Goal: Task Accomplishment & Management: Manage account settings

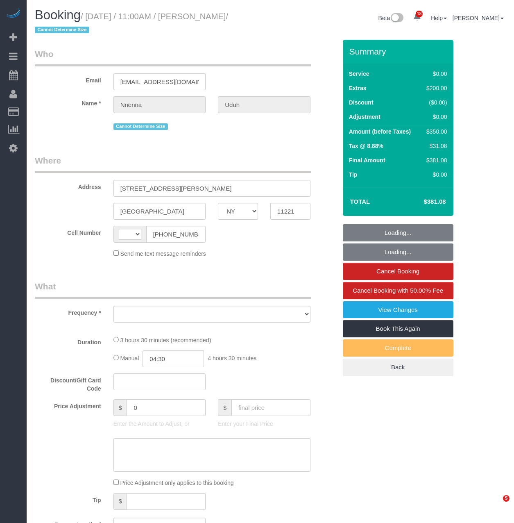
select select "NY"
select select "object:539"
select select "string:stripe-pm_1S2jdK4VGloSiKo7cVBAs5ni"
select select "number:58"
select select "number:73"
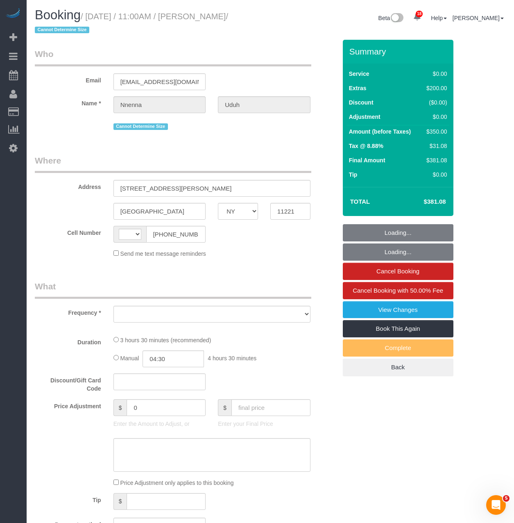
select select "number:15"
select select "number:5"
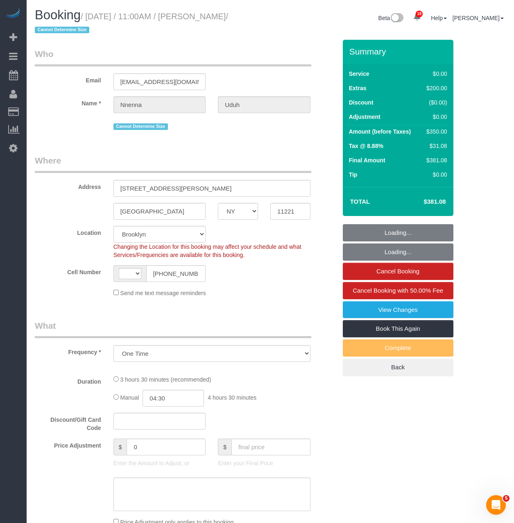
select select "object:793"
select select "string:[GEOGRAPHIC_DATA]"
select select "spot1"
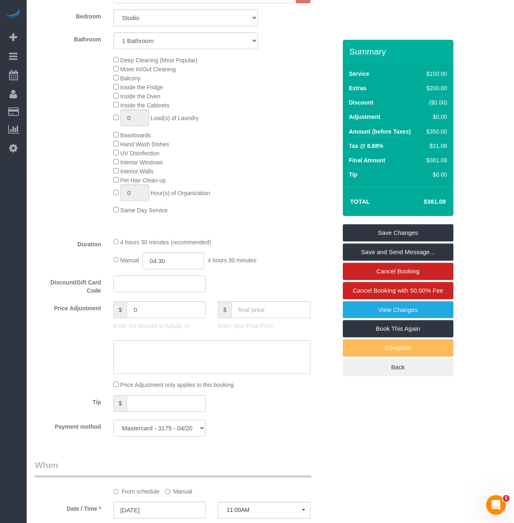
scroll to position [316, 0]
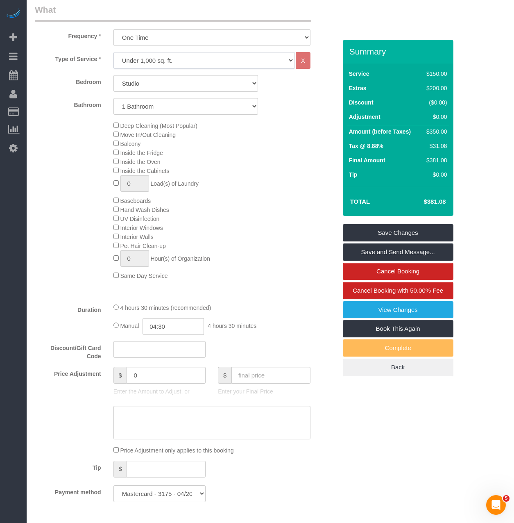
click at [137, 64] on select "Under 1,000 sq. ft. 1,001 - 1,500 sq. ft. 1,500+ sq. ft. Custom Cleaning Office…" at bounding box center [204, 60] width 181 height 17
select select "213"
click at [114, 52] on select "Under 1,000 sq. ft. 1,001 - 1,500 sq. ft. 1,500+ sq. ft. Custom Cleaning Office…" at bounding box center [204, 60] width 181 height 17
select select "1"
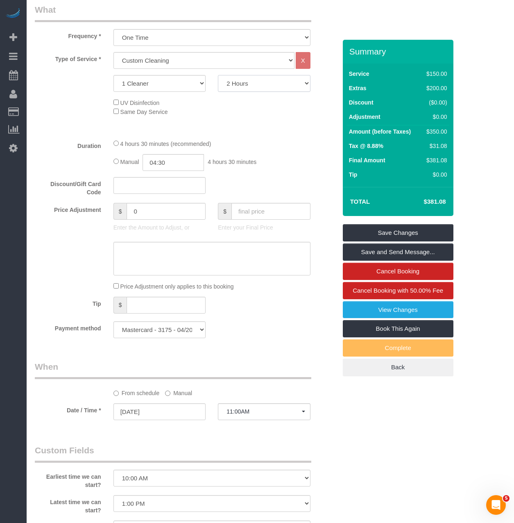
click at [246, 76] on select "2 Hours 2.5 Hours 3 Hours 3.5 Hours 4 Hours 4.5 Hours 5 Hours 5.5 Hours 6 Hours…" at bounding box center [264, 83] width 93 height 17
select select "270"
click at [218, 75] on select "2 Hours 2.5 Hours 3 Hours 3.5 Hours 4 Hours 4.5 Hours 5 Hours 5.5 Hours 6 Hours…" at bounding box center [264, 83] width 93 height 17
click at [116, 149] on div "4 hours 30 minutes (recommended) Manual 04:30 4 hours 30 minutes" at bounding box center [211, 155] width 209 height 32
click at [254, 207] on input "text" at bounding box center [271, 211] width 79 height 17
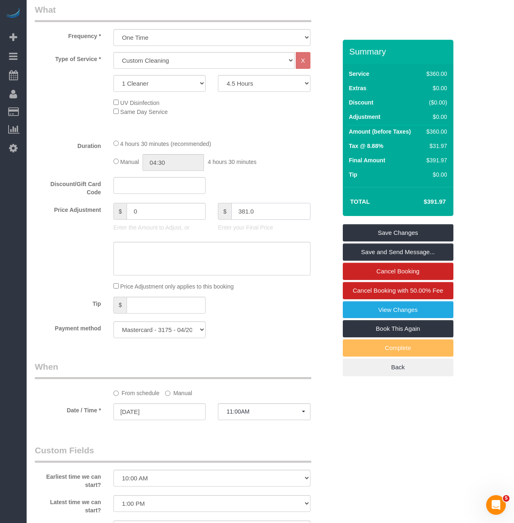
type input "381.08"
type input "-10"
click at [228, 255] on textarea at bounding box center [212, 259] width 197 height 34
type textarea "P"
drag, startPoint x: 149, startPoint y: 211, endPoint x: 59, endPoint y: 208, distance: 90.6
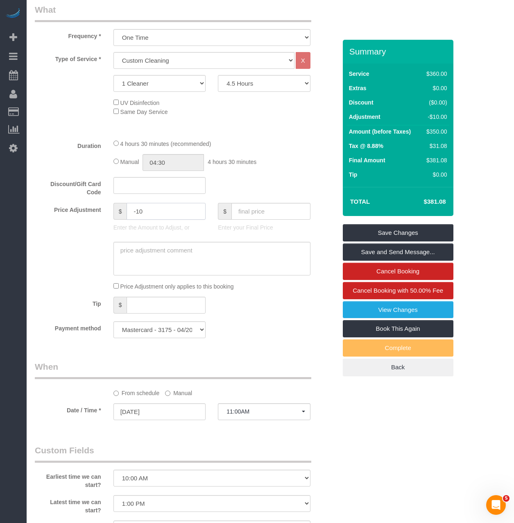
click at [59, 208] on div "Price Adjustment $ -10 Enter the Amount to Adjust, or $ Enter your Final Price" at bounding box center [186, 219] width 314 height 33
click at [169, 185] on input "text" at bounding box center [160, 185] width 93 height 17
type input "MS10"
type input "0"
drag, startPoint x: 144, startPoint y: 187, endPoint x: 81, endPoint y: 180, distance: 63.9
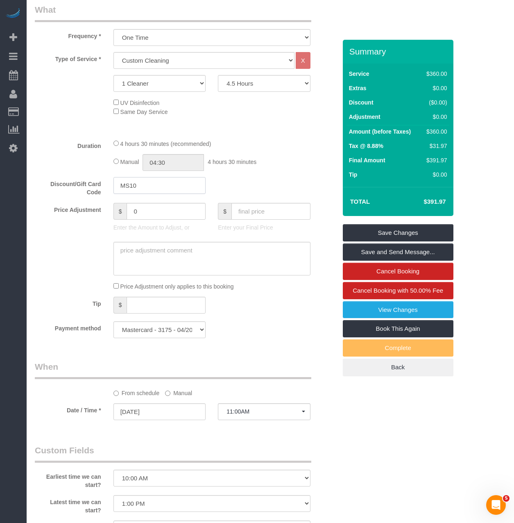
click at [81, 180] on div "Discount/Gift Card Code MS10" at bounding box center [186, 187] width 314 height 20
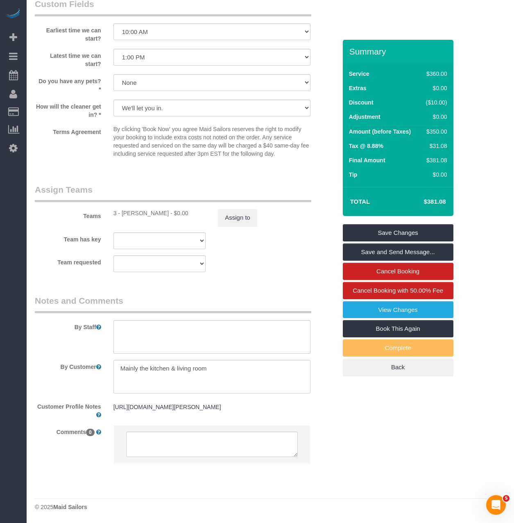
scroll to position [767, 0]
type input "Donna10"
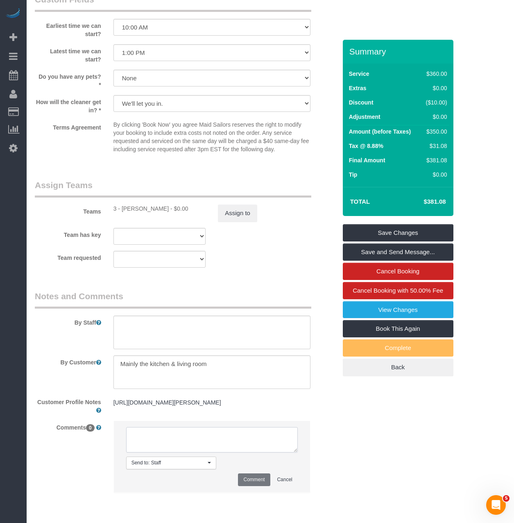
click at [167, 445] on textarea at bounding box center [212, 439] width 172 height 25
type textarea "Added dc code to match price of booked service"
click at [251, 486] on button "Comment" at bounding box center [254, 479] width 32 height 13
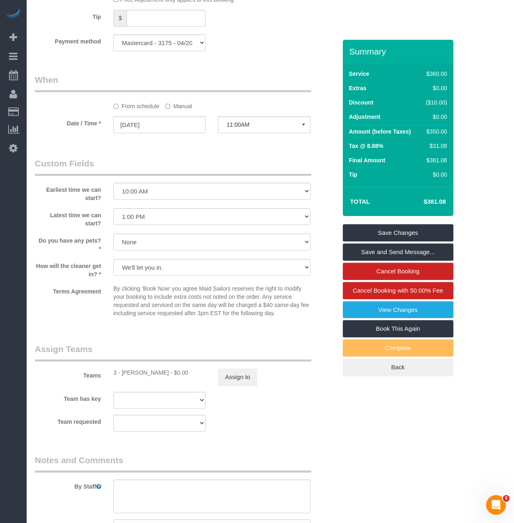
scroll to position [808, 0]
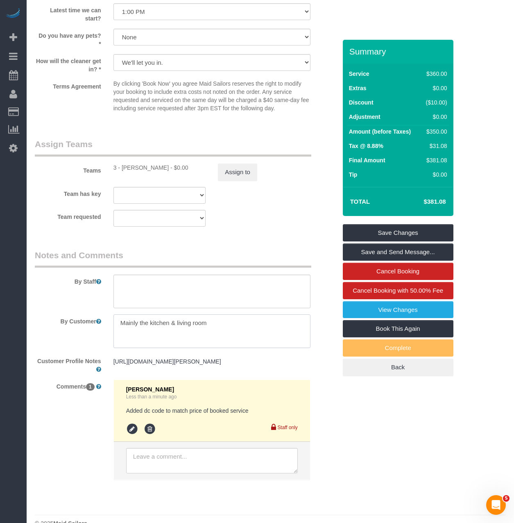
drag, startPoint x: 121, startPoint y: 322, endPoint x: 332, endPoint y: 326, distance: 212.0
click at [332, 326] on div "By Customer" at bounding box center [186, 331] width 314 height 34
type textarea "Cleaning priorities: Deep cleaning the kitchen and living room only"
click at [243, 303] on textarea at bounding box center [212, 292] width 197 height 34
type textarea "No need to clean the bedrooms and bathrooms"
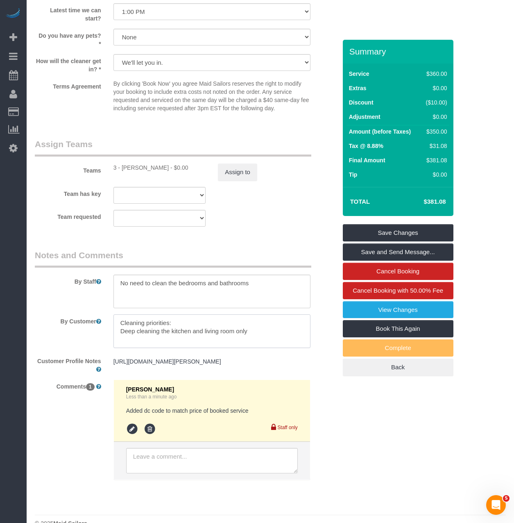
click at [159, 340] on textarea at bounding box center [212, 331] width 197 height 34
click at [232, 346] on textarea at bounding box center [212, 331] width 197 height 34
click at [255, 338] on textarea at bounding box center [212, 331] width 197 height 34
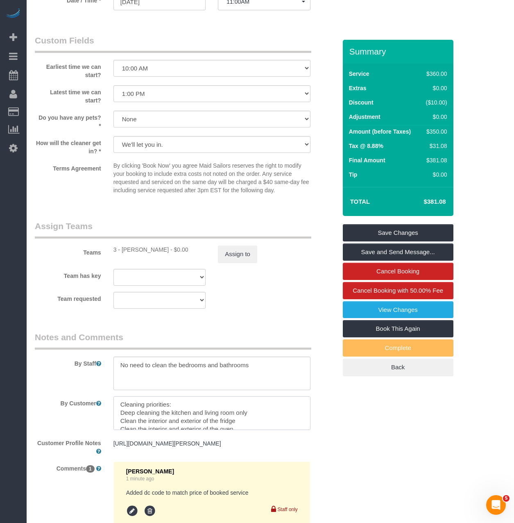
scroll to position [0, 0]
type textarea "Cleaning priorities: Deep cleaning the kitchen and living room only Clean the i…"
click at [280, 367] on textarea at bounding box center [212, 374] width 197 height 34
type textarea "No need to clean the bedrooms and bathrooms Please report to support if you nee…"
click at [356, 253] on link "Save and Send Message..." at bounding box center [398, 252] width 111 height 17
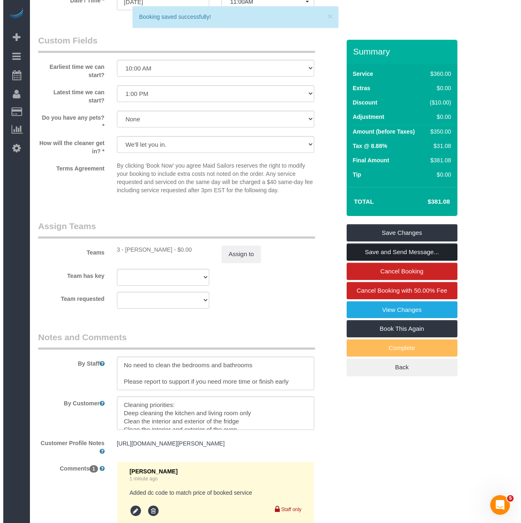
scroll to position [724, 0]
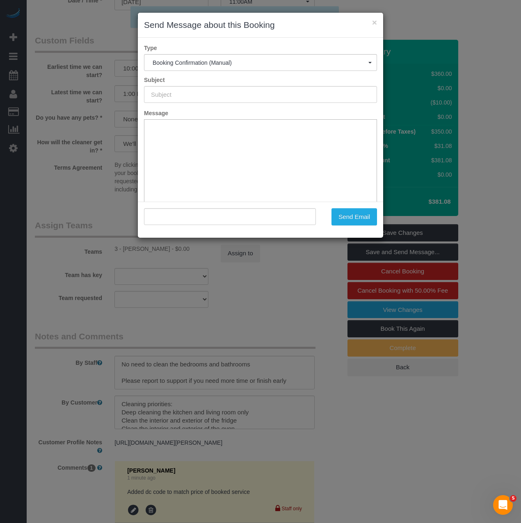
type input "Cleaning Confirmed for 09/15/2025 at 11:00am"
type input ""Nnenna Uduh" <ashleyray323@gmail.com>"
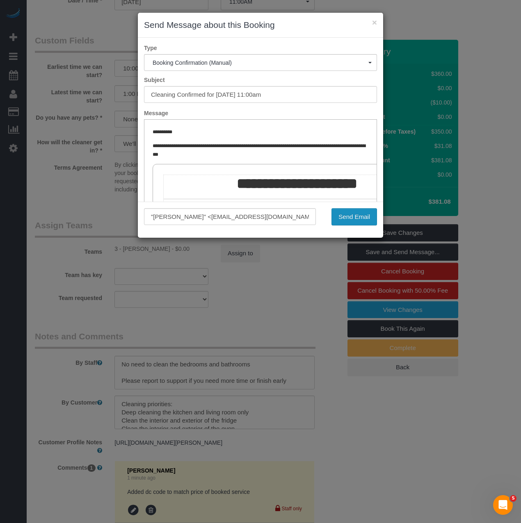
click at [351, 221] on button "Send Email" at bounding box center [354, 216] width 46 height 17
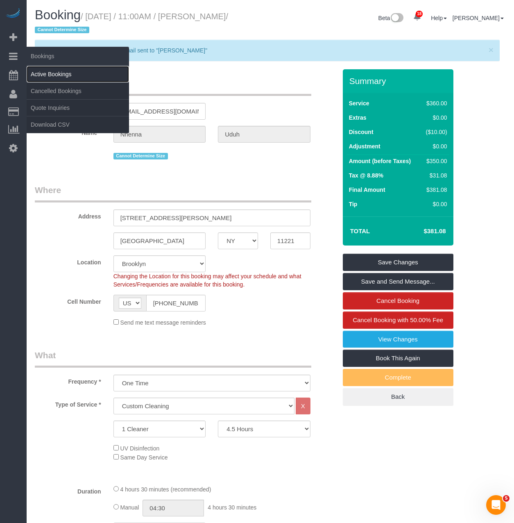
click at [40, 76] on link "Active Bookings" at bounding box center [78, 74] width 102 height 16
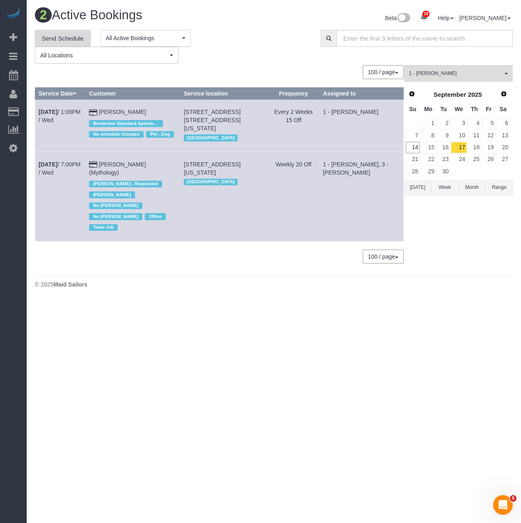
click at [73, 41] on link "Send Schedule" at bounding box center [63, 38] width 56 height 17
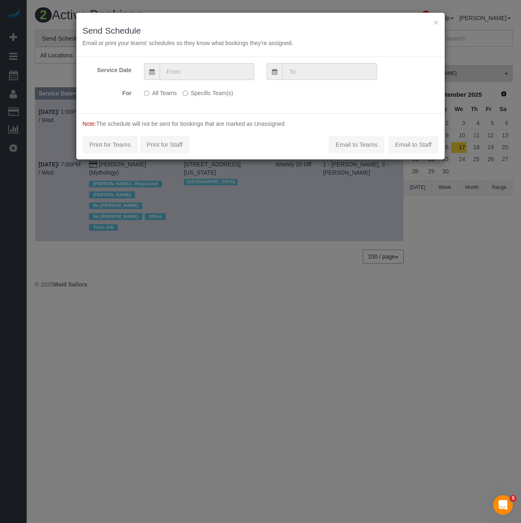
click at [169, 80] on body "× Send Schedule Email or print your teams' schedules so they know what bookings…" at bounding box center [260, 261] width 521 height 523
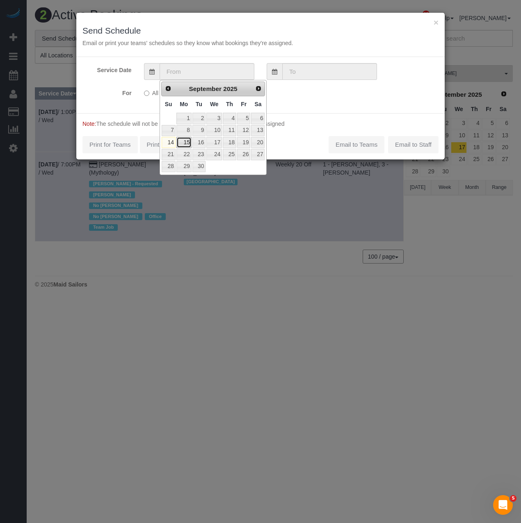
click at [184, 142] on link "15" at bounding box center [183, 142] width 15 height 11
type input "09/15/2025"
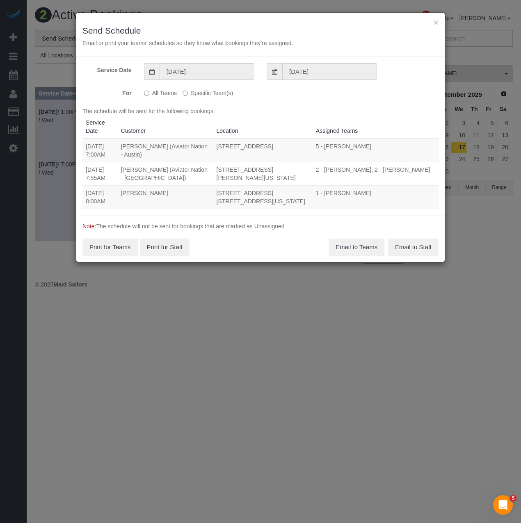
click at [181, 93] on p "All Teams Specific Team(s)" at bounding box center [230, 91] width 172 height 11
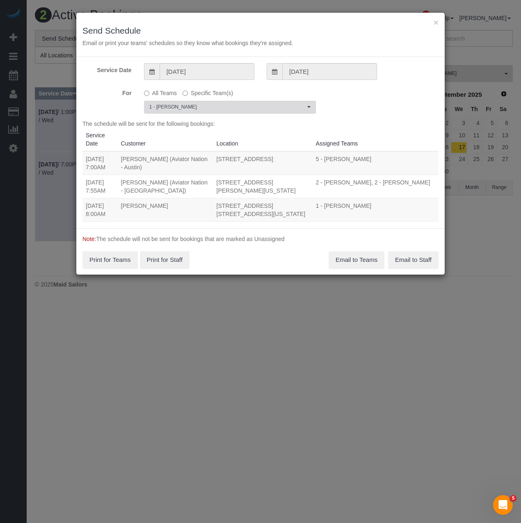
click at [188, 107] on span "1 - Kariluz Romero" at bounding box center [227, 107] width 156 height 7
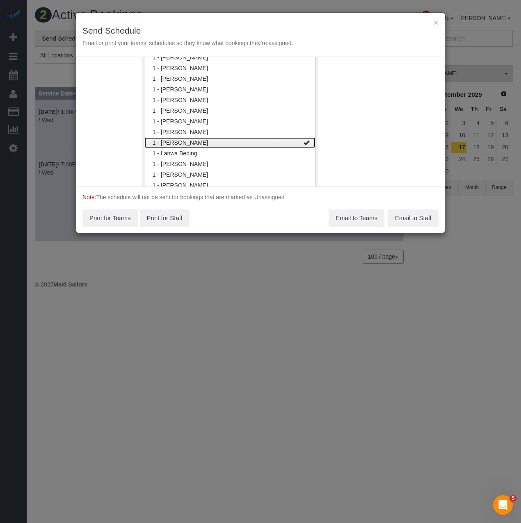
click at [181, 146] on link "1 - [PERSON_NAME]" at bounding box center [229, 142] width 171 height 11
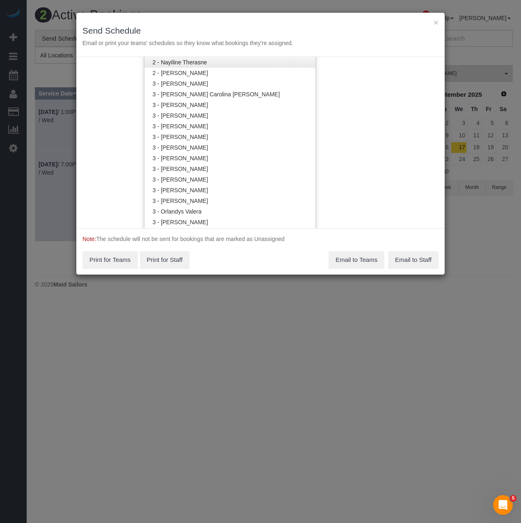
scroll to position [668, 0]
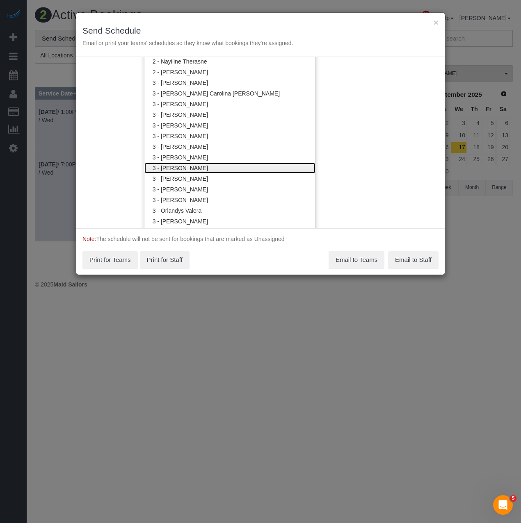
click at [173, 166] on link "3 - [PERSON_NAME]" at bounding box center [229, 168] width 171 height 11
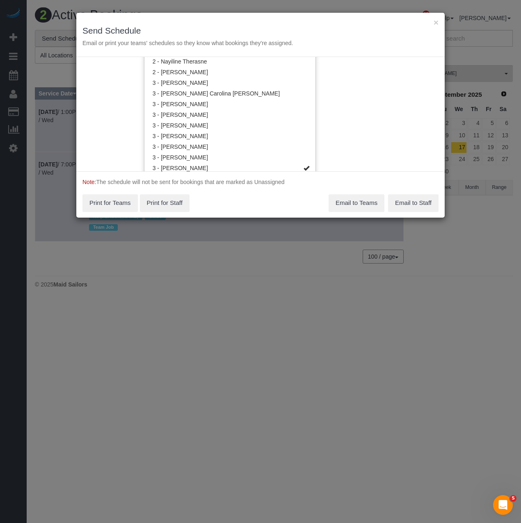
click at [266, 197] on div "Note: The schedule will not be sent for bookings that are marked as Unassigned …" at bounding box center [260, 194] width 368 height 46
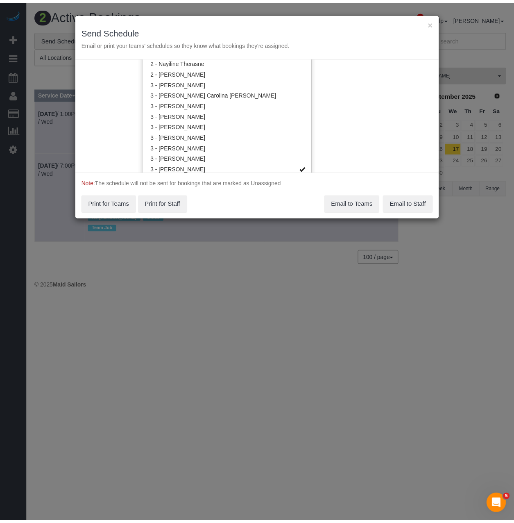
scroll to position [0, 0]
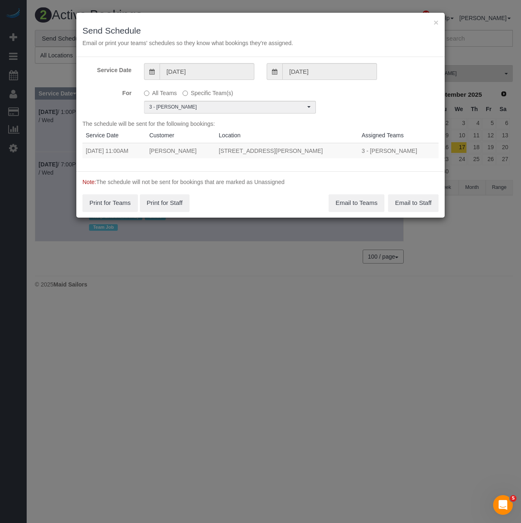
drag, startPoint x: 84, startPoint y: 149, endPoint x: 343, endPoint y: 149, distance: 259.5
click at [343, 149] on tr "09/15/2025 11:00AM Nnenna Uduh 505 Throop Avenue, Apt. 3, Brooklyn, NY 11221 3 …" at bounding box center [260, 150] width 356 height 15
copy tr "09/15/2025 11:00AM Nnenna Uduh 505 Throop Avenue, Apt. 3, Brooklyn, NY 11221"
click at [337, 208] on button "Email to Teams" at bounding box center [356, 202] width 56 height 17
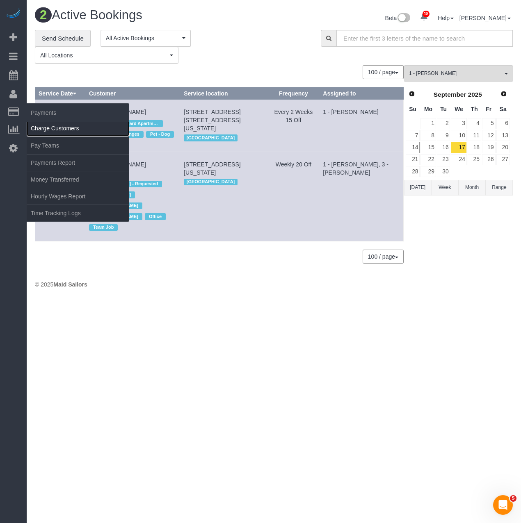
click at [53, 129] on link "Charge Customers" at bounding box center [78, 128] width 102 height 16
select select
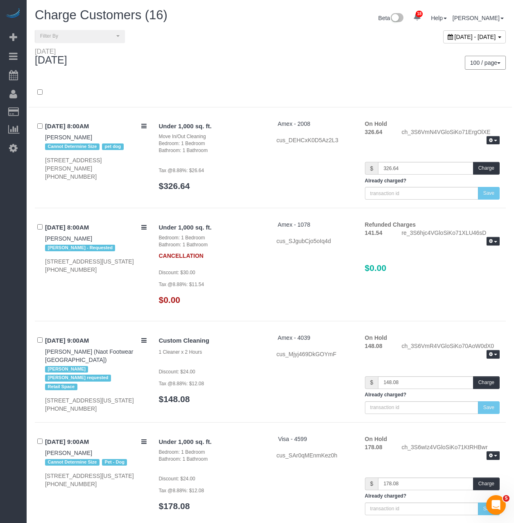
click at [462, 43] on div "[DATE] - [DATE]" at bounding box center [475, 36] width 63 height 13
type input "**********"
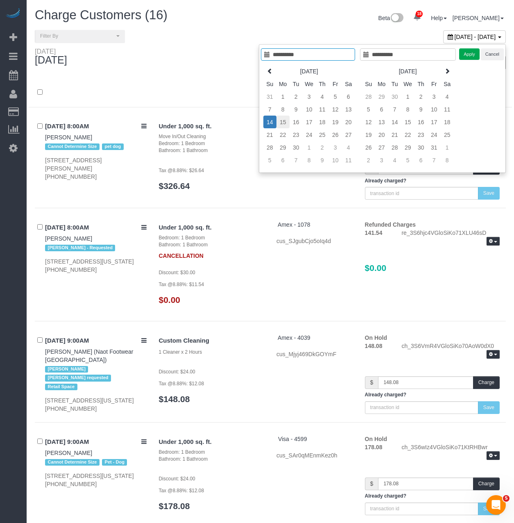
type input "**********"
click at [285, 121] on td "15" at bounding box center [283, 122] width 13 height 13
type input "**********"
click at [285, 121] on td "15" at bounding box center [283, 122] width 13 height 13
type input "**********"
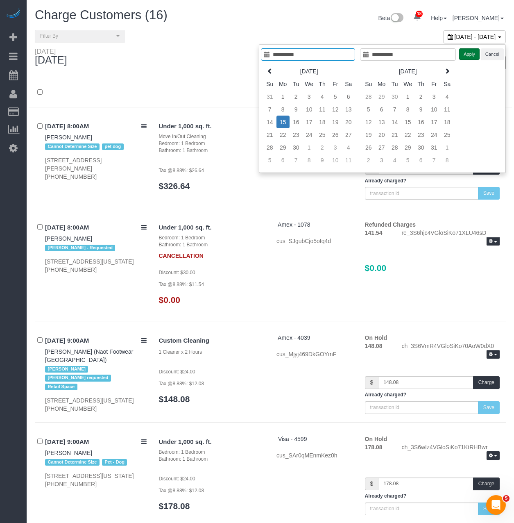
click at [469, 54] on button "Apply" at bounding box center [470, 54] width 20 height 12
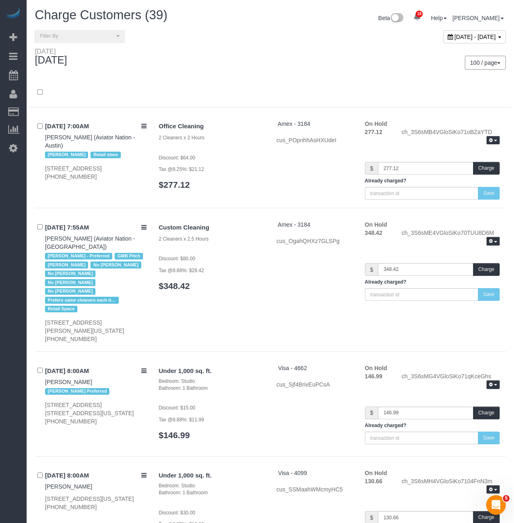
click at [271, 68] on div "100 / page 10 / page 20 / page 30 / page 40 / page 50 / page 100 / page" at bounding box center [392, 63] width 242 height 30
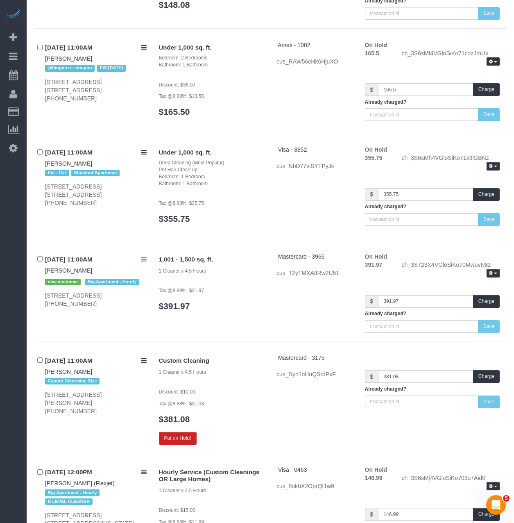
scroll to position [2747, 0]
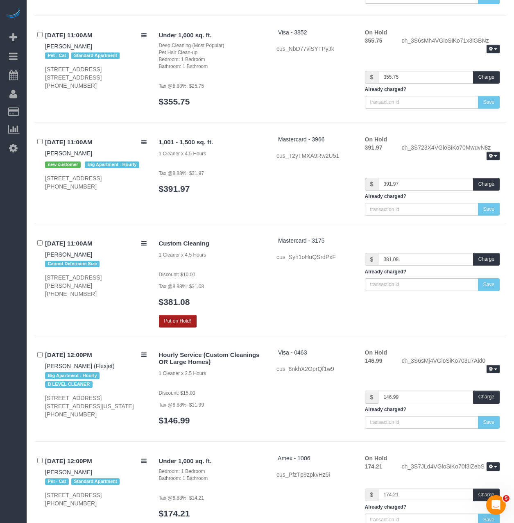
click at [171, 315] on button "Put on Hold!" at bounding box center [178, 321] width 38 height 13
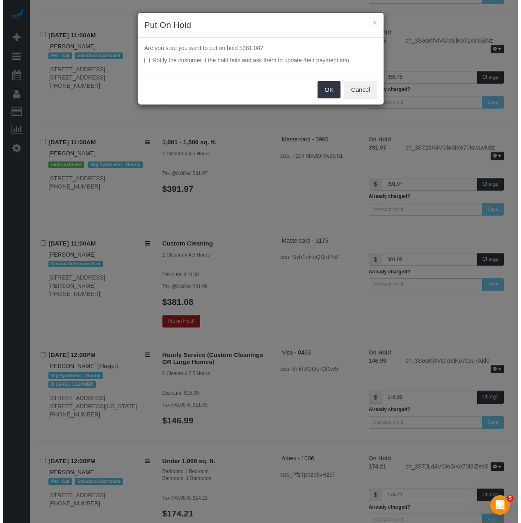
scroll to position [2730, 0]
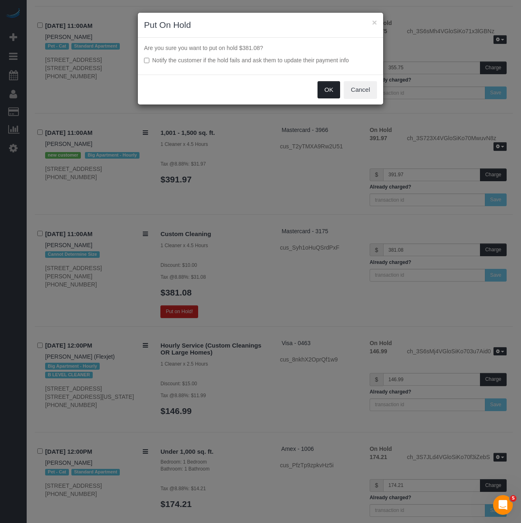
click at [324, 85] on button "OK" at bounding box center [328, 89] width 23 height 17
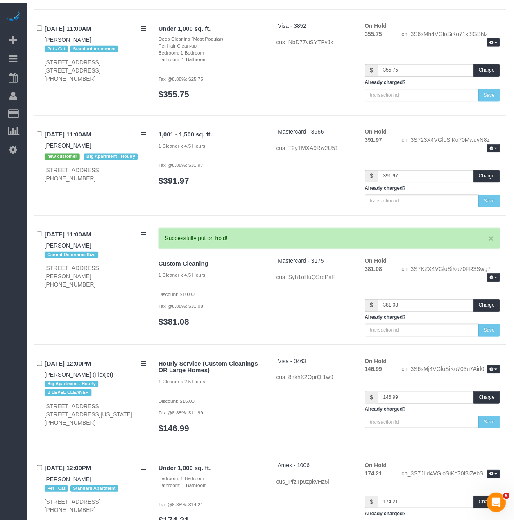
scroll to position [2747, 0]
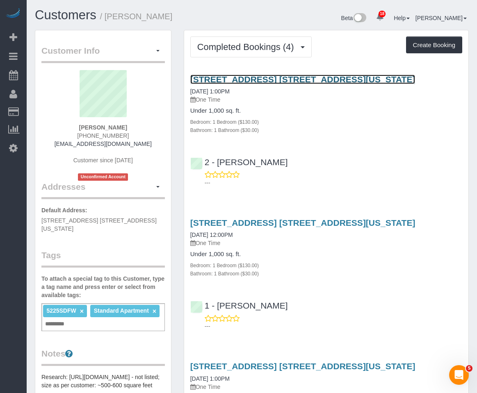
click at [238, 79] on link "51 West 81st Street, Apt. 11a, New York, NY 10024" at bounding box center [302, 79] width 225 height 9
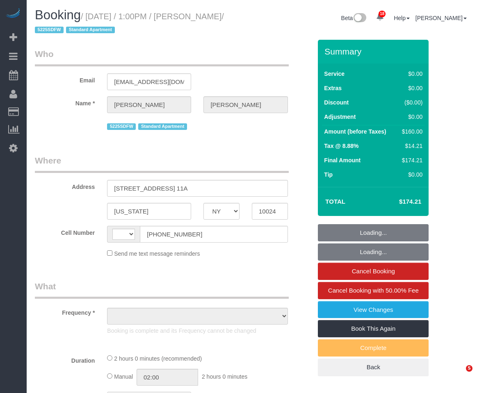
select select "NY"
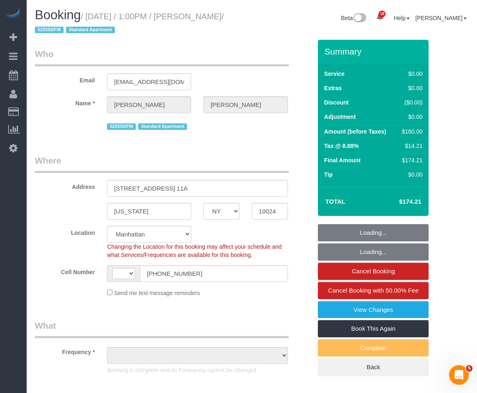
select select "string:[GEOGRAPHIC_DATA]"
select select "string:stripe-pm_1R4RtY4VGloSiKo7jgaSyirH"
select select "object:797"
select select "1"
select select "spot1"
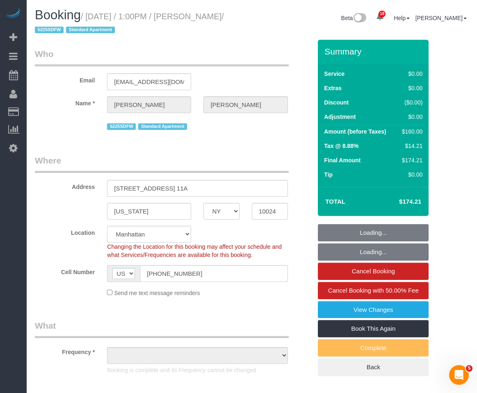
select select "number:60"
select select "number:75"
select select "number:15"
select select "number:7"
select select "1"
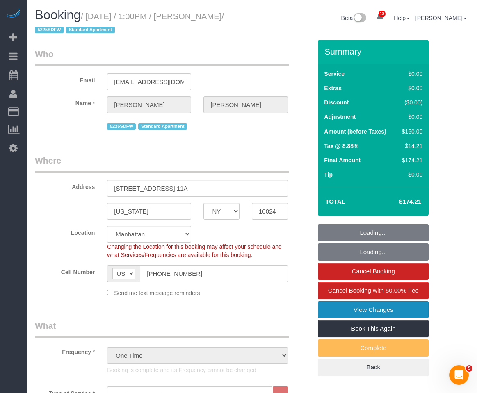
select select "object:1518"
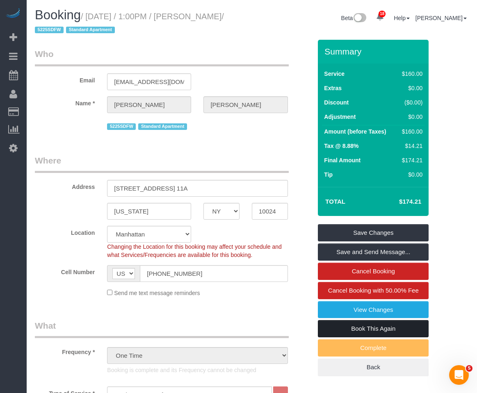
click at [340, 333] on link "Book This Again" at bounding box center [373, 328] width 111 height 17
select select "NY"
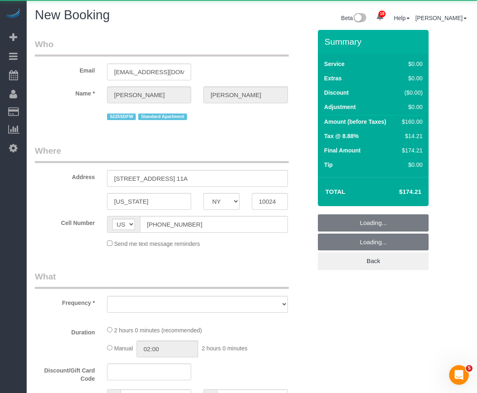
select select "object:2213"
select select "string:stripe-pm_1R4RtY4VGloSiKo7jgaSyirH"
select select "number:60"
select select "number:75"
select select "number:15"
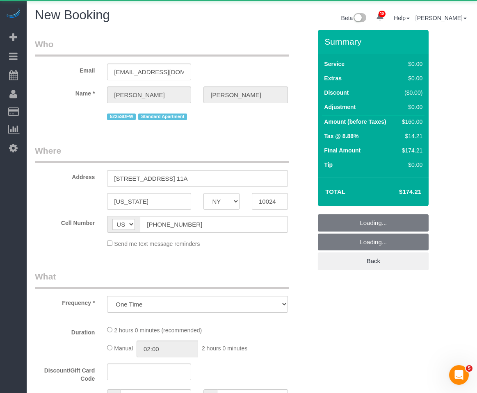
select select "number:7"
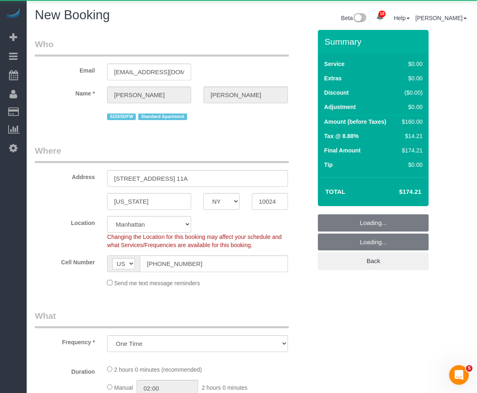
select select "1"
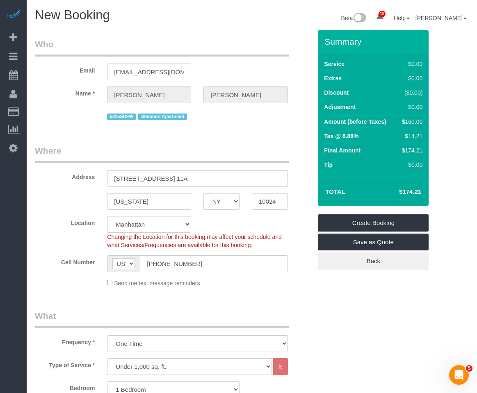
select select "object:2933"
select select "1"
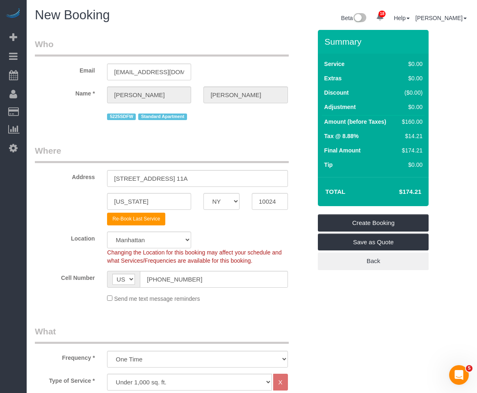
select select "1"
click at [248, 307] on fieldset "Where Address 51 West 81st Street, Apt. 11A New York AK AL AR AZ CA CO CT DC DE…" at bounding box center [173, 227] width 277 height 164
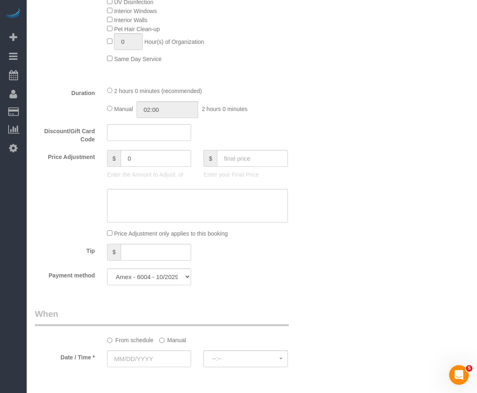
scroll to position [574, 0]
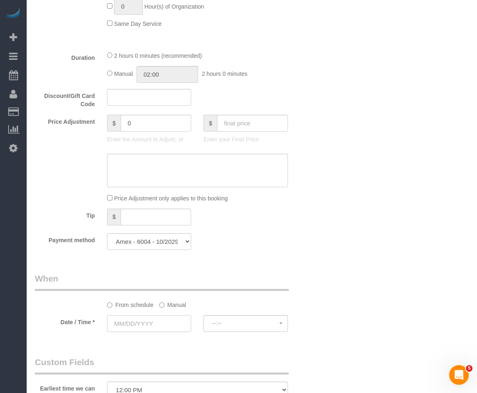
click at [131, 323] on input "text" at bounding box center [149, 323] width 84 height 17
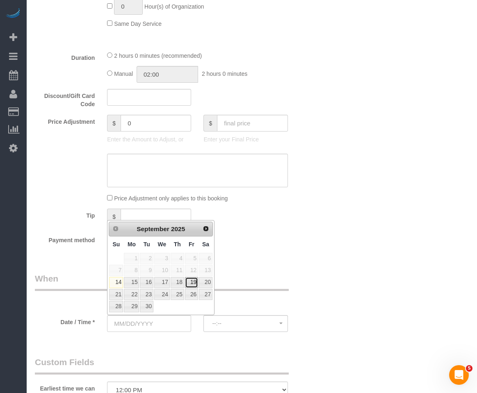
click at [192, 282] on link "19" at bounding box center [191, 282] width 13 height 11
type input "09/19/2025"
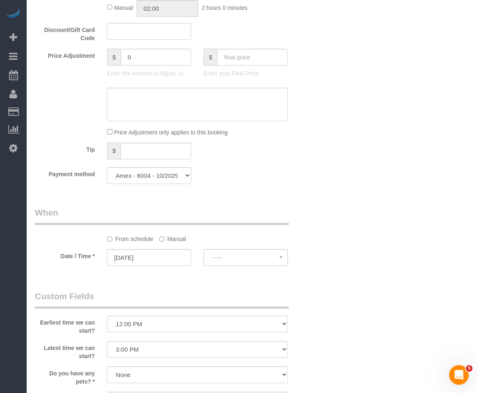
scroll to position [656, 0]
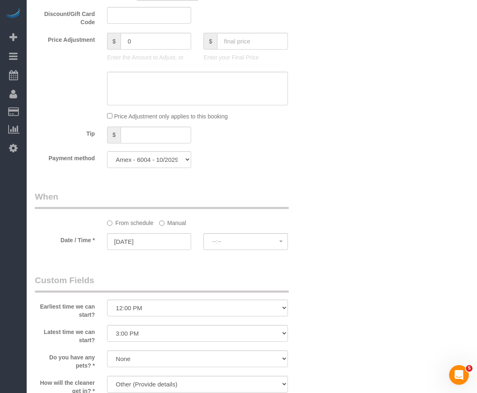
select select "spot11"
click at [157, 307] on select "I am not flexible, keep my selected time 8:00 AM 9:00 AM 10:00 AM 11:00 AM 12:0…" at bounding box center [197, 308] width 180 height 17
select select "number:57"
click at [107, 300] on select "I am not flexible, keep my selected time 8:00 AM 9:00 AM 10:00 AM 11:00 AM 12:0…" at bounding box center [197, 308] width 180 height 17
click at [162, 332] on select "I am not flexible, keep my selected time 8:00 AM 9:00 AM 10:00 AM 11:00 AM 12:0…" at bounding box center [197, 333] width 180 height 17
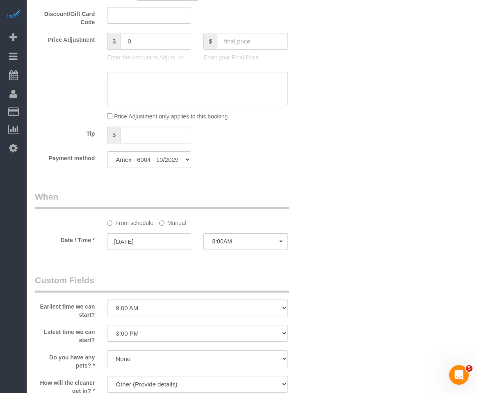
select select "number:73"
click at [107, 325] on select "I am not flexible, keep my selected time 8:00 AM 9:00 AM 10:00 AM 11:00 AM 12:0…" at bounding box center [197, 333] width 180 height 17
click at [223, 242] on span "8:00AM" at bounding box center [245, 241] width 67 height 7
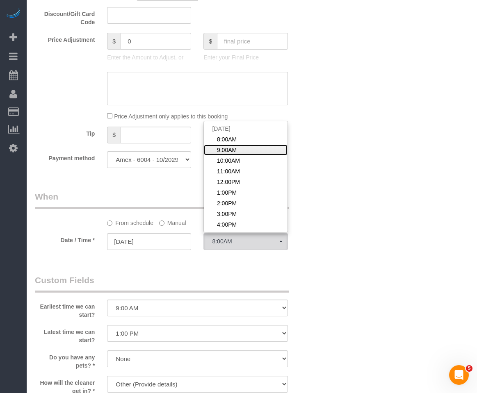
click at [229, 148] on span "9:00AM" at bounding box center [227, 150] width 20 height 8
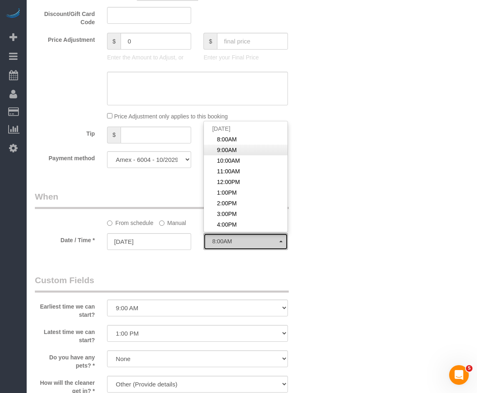
select select "spot12"
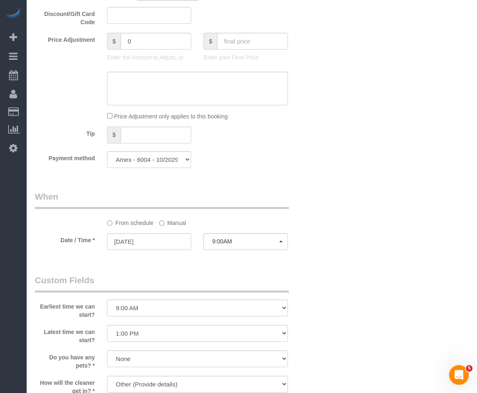
click at [203, 280] on legend "Custom Fields" at bounding box center [162, 283] width 254 height 18
click at [169, 331] on select "I am not flexible, keep my selected time 8:00 AM 9:00 AM 10:00 AM 11:00 AM 12:0…" at bounding box center [197, 333] width 180 height 17
click at [107, 325] on select "I am not flexible, keep my selected time 8:00 AM 9:00 AM 10:00 AM 11:00 AM 12:0…" at bounding box center [197, 333] width 180 height 17
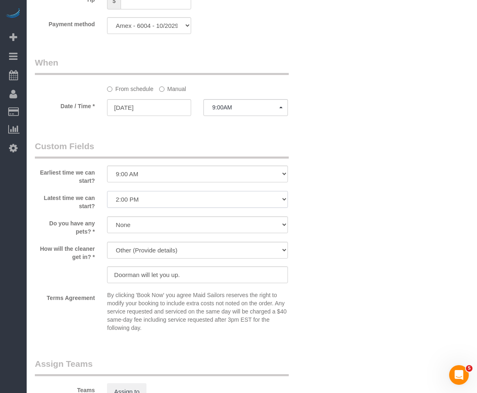
scroll to position [779, 0]
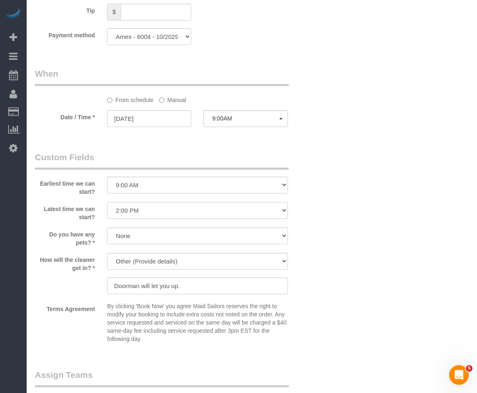
click at [136, 213] on select "I am not flexible, keep my selected time 8:00 AM 9:00 AM 10:00 AM 11:00 AM 12:0…" at bounding box center [197, 210] width 180 height 17
select select "number:73"
click at [107, 202] on select "I am not flexible, keep my selected time 8:00 AM 9:00 AM 10:00 AM 11:00 AM 12:0…" at bounding box center [197, 210] width 180 height 17
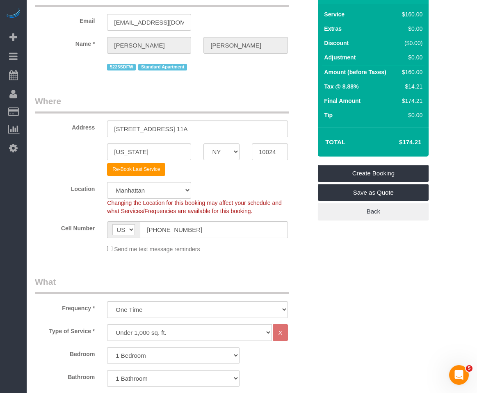
scroll to position [0, 0]
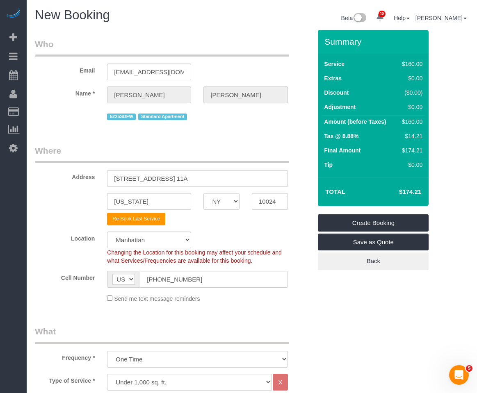
click at [295, 256] on div "Location Manhattan Austin Boston Bronx Brooklyn Charlotte Denver New Jersey Por…" at bounding box center [173, 248] width 289 height 33
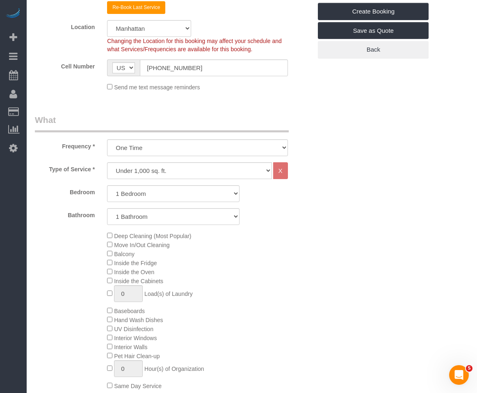
scroll to position [193, 0]
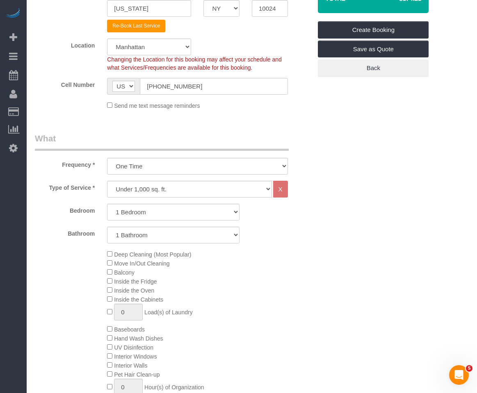
click at [169, 134] on legend "What" at bounding box center [162, 141] width 254 height 18
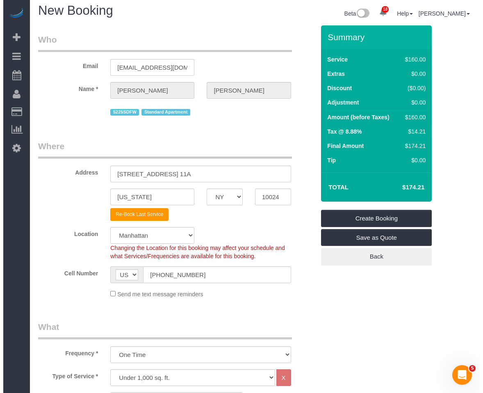
scroll to position [0, 0]
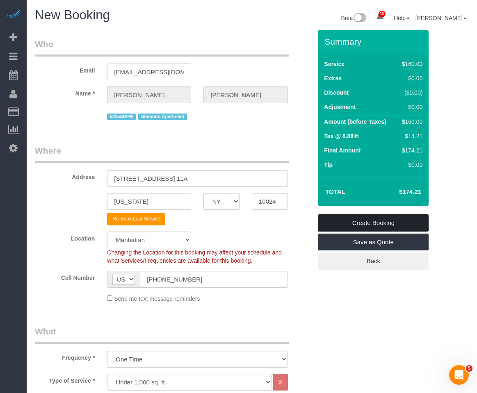
click at [405, 227] on link "Create Booking" at bounding box center [373, 222] width 111 height 17
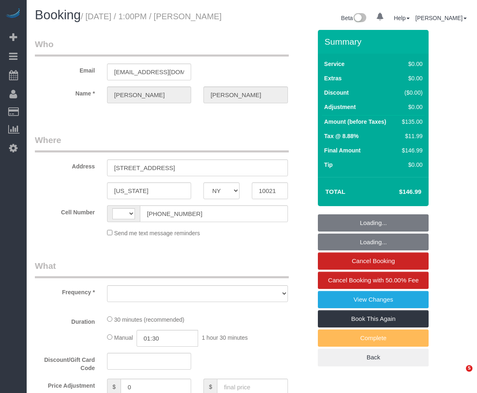
select select "NY"
select select "string:[GEOGRAPHIC_DATA]"
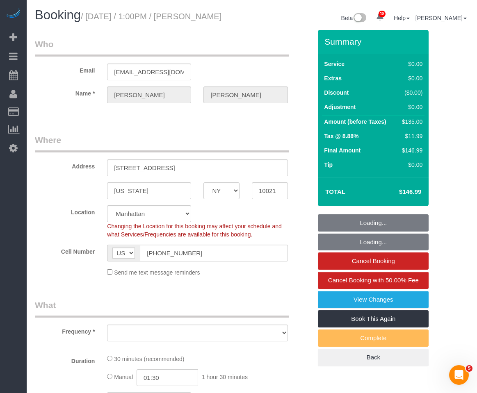
select select "object:773"
select select "string:stripe-pm_1QKXPd4VGloSiKo7ekv8QDow"
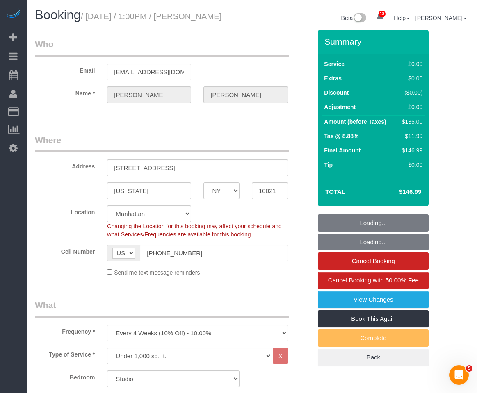
select select "object:880"
select select "number:89"
select select "number:90"
select select "number:15"
select select "number:6"
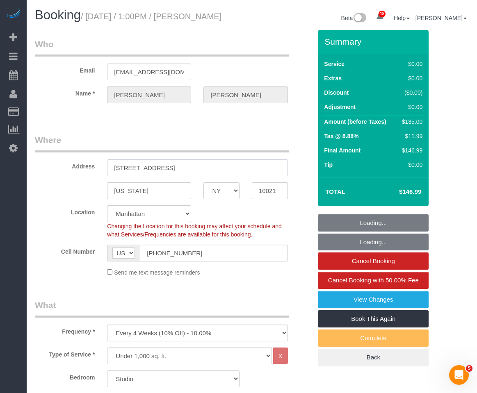
click at [129, 176] on input "345 E 69th Street, 11D" at bounding box center [197, 167] width 180 height 17
select select "spot1"
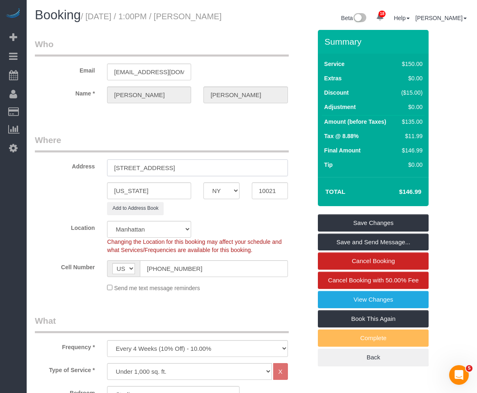
click at [176, 173] on input "345 East 69th Street, 11D" at bounding box center [197, 167] width 180 height 17
type input "345 East 69th Street, Apt. 11D"
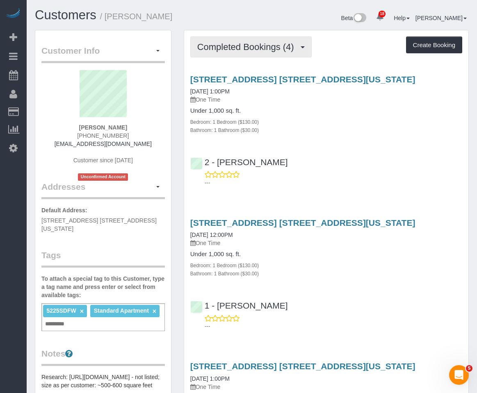
click at [260, 46] on span "Completed Bookings (4)" at bounding box center [247, 47] width 101 height 10
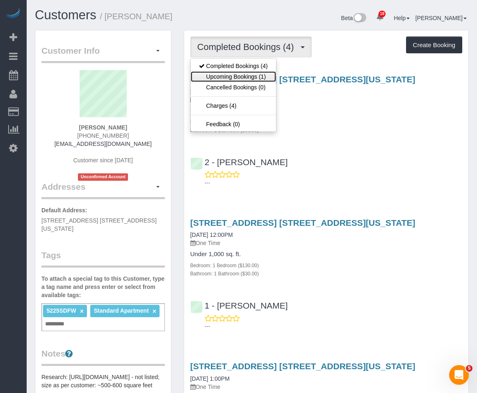
click at [245, 80] on link "Upcoming Bookings (1)" at bounding box center [233, 76] width 85 height 11
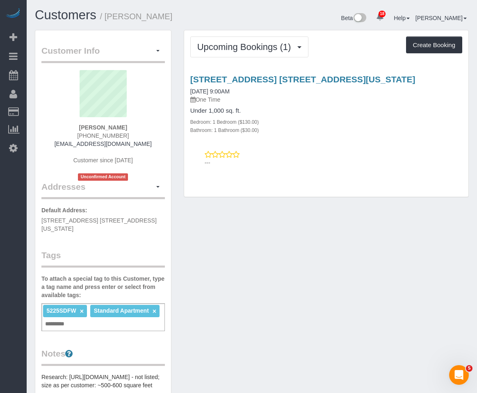
click at [178, 128] on div "Upcoming Bookings (1) Completed Bookings (4) Upcoming Bookings (1) Cancelled Bo…" at bounding box center [326, 118] width 297 height 176
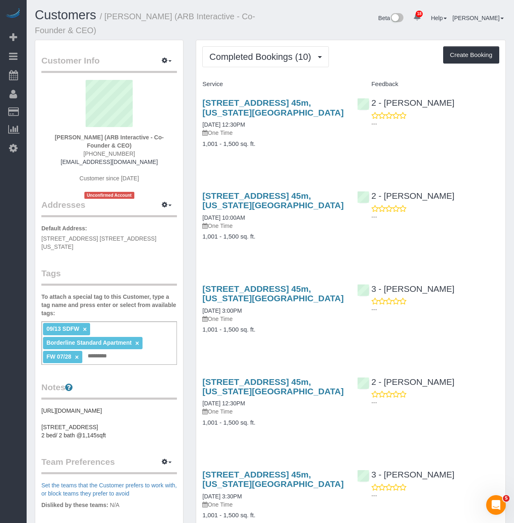
drag, startPoint x: 291, startPoint y: 114, endPoint x: 198, endPoint y: 102, distance: 93.8
click at [198, 102] on div "450 West 42nd Street, Apt. 45m, New York, NY 10036 09/13/2025 12:30PM One Time …" at bounding box center [273, 127] width 155 height 73
copy link "450 West 42nd Street, Apt. 45m, New York, NY 10036"
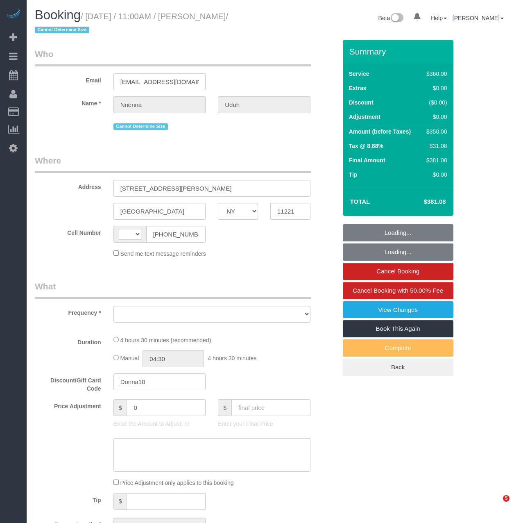
select select "NY"
select select "string:[GEOGRAPHIC_DATA]"
select select "object:539"
select select "spot1"
select select "number:58"
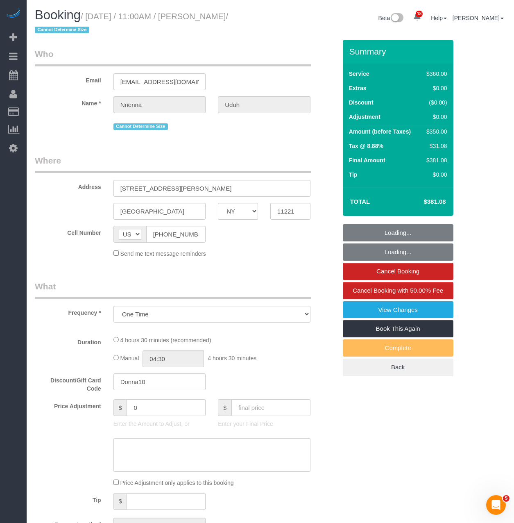
select select "number:73"
select select "number:15"
select select "number:5"
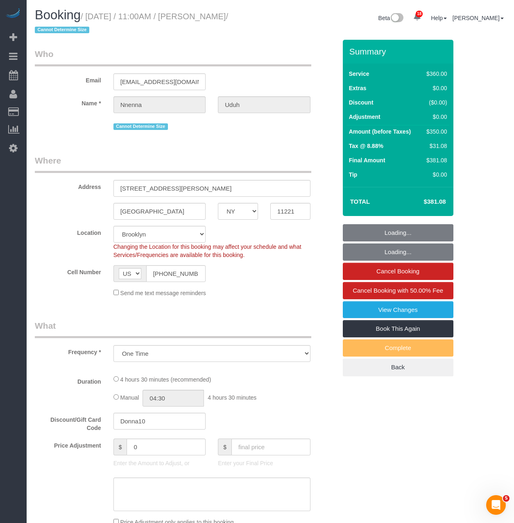
select select "string:stripe-pm_1S2jdK4VGloSiKo7cVBAs5ni"
select select "270"
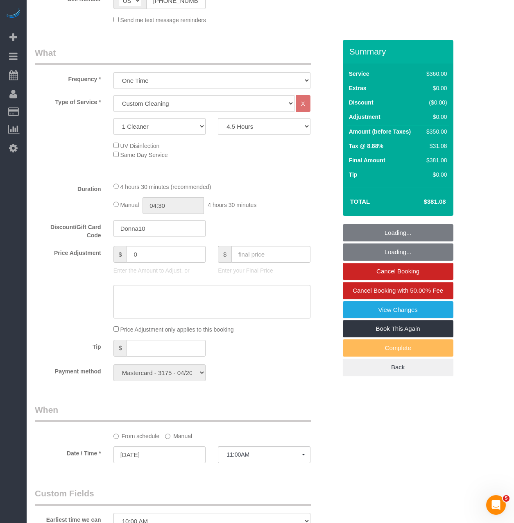
select select "object:1480"
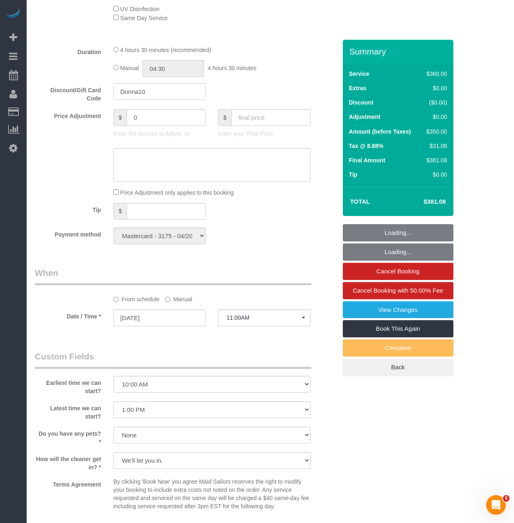
select select "spot54"
click at [234, 320] on span "11:00AM" at bounding box center [264, 317] width 75 height 7
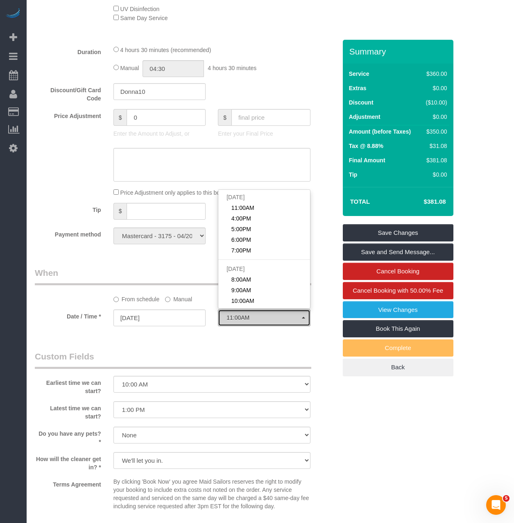
click at [234, 320] on span "11:00AM" at bounding box center [264, 317] width 75 height 7
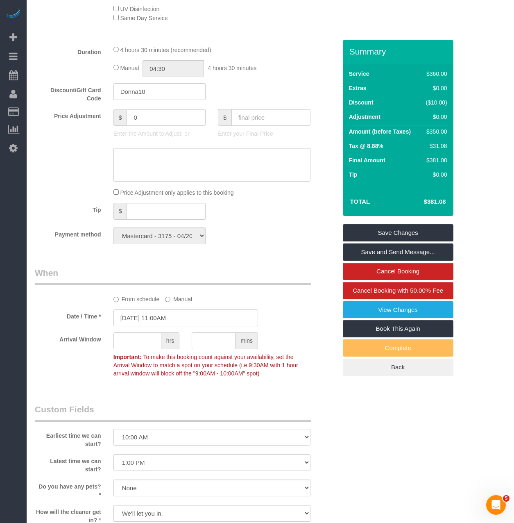
click at [167, 311] on input "[DATE] 11:00AM" at bounding box center [186, 318] width 145 height 17
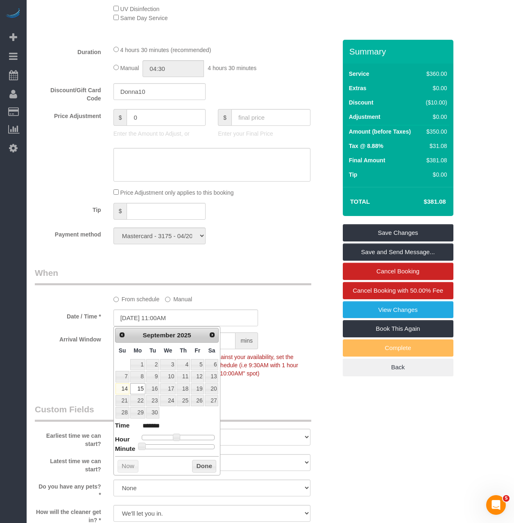
type input "[DATE] 11:30AM"
type input "*******"
click at [179, 445] on div at bounding box center [178, 446] width 73 height 5
click at [200, 471] on button "Done" at bounding box center [204, 466] width 24 height 13
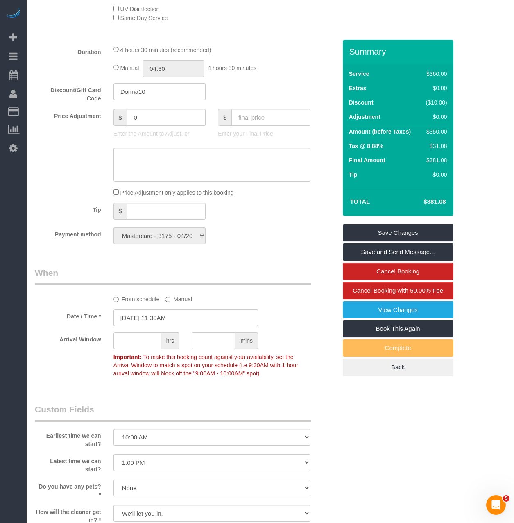
scroll to position [615, 0]
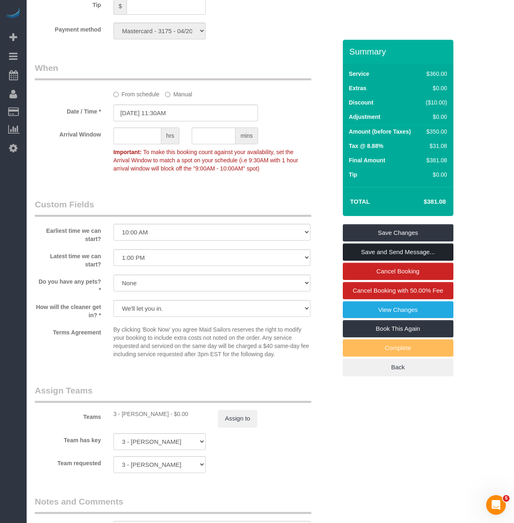
click at [369, 255] on link "Save and Send Message..." at bounding box center [398, 252] width 111 height 17
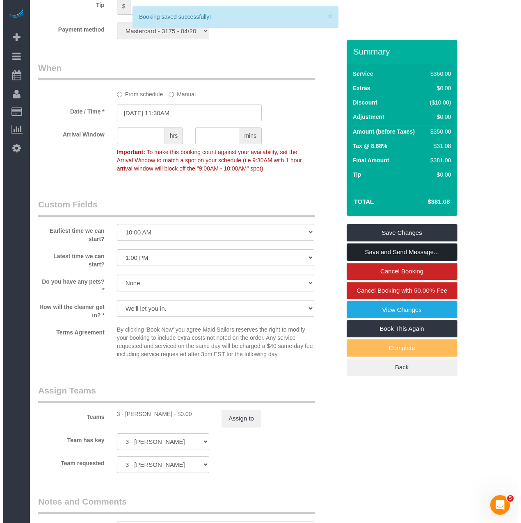
scroll to position [612, 0]
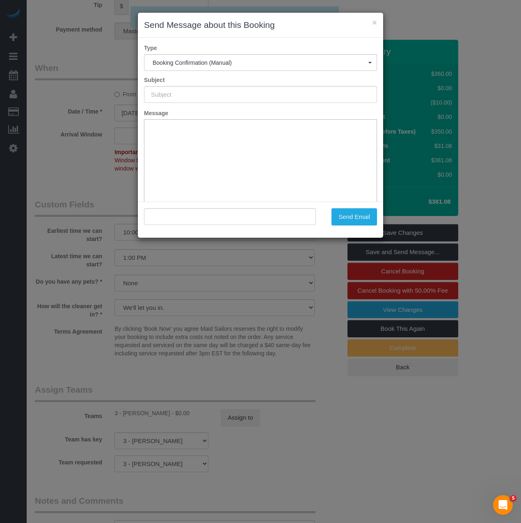
type input "Cleaning Confirmed for [DATE] 11:30am"
type input ""[PERSON_NAME]" <[EMAIL_ADDRESS][DOMAIN_NAME]>"
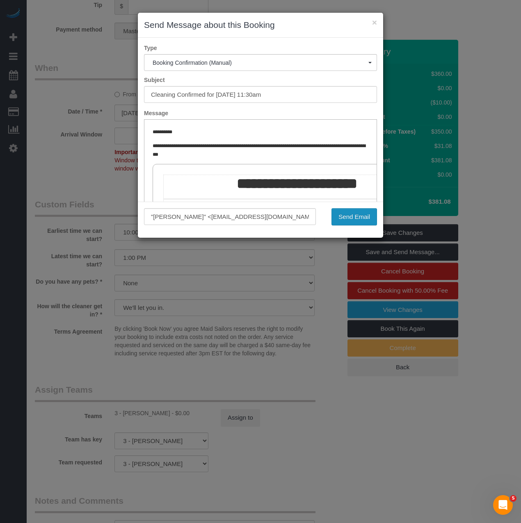
click at [333, 210] on button "Send Email" at bounding box center [354, 216] width 46 height 17
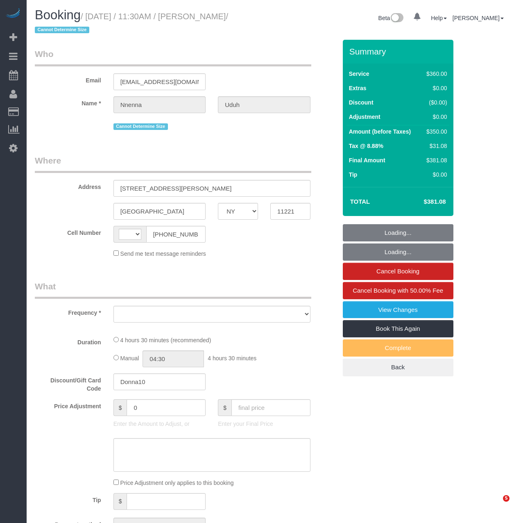
select select "NY"
select select "string:[GEOGRAPHIC_DATA]"
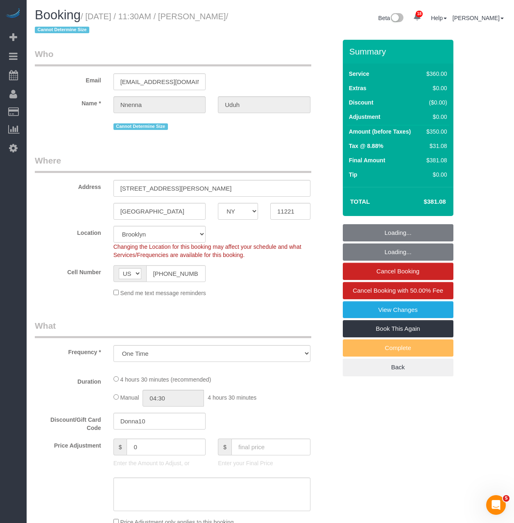
select select "object:921"
select select "string:stripe-pm_1S2jdK4VGloSiKo7cVBAs5ni"
select select "270"
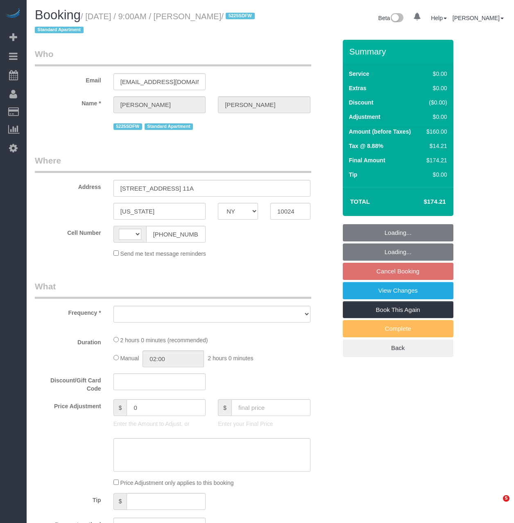
select select "NY"
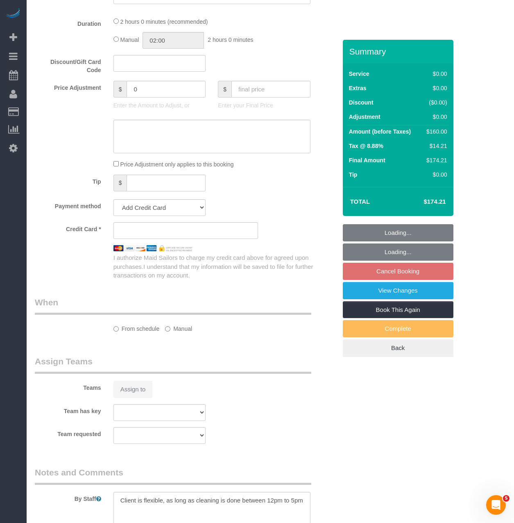
select select "string:US"
select select "object:780"
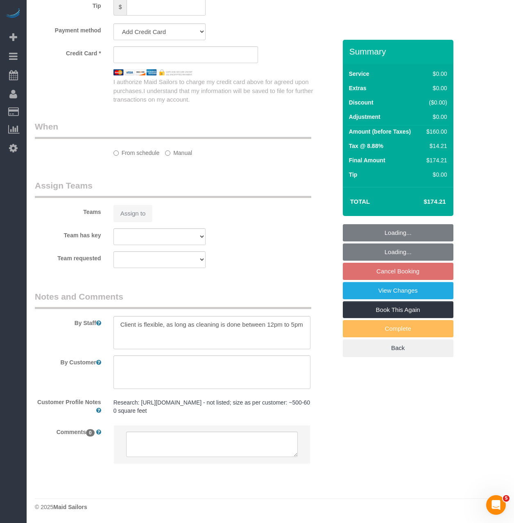
select select "string:stripe-pm_1R4RtY4VGloSiKo7jgaSyirH"
select select "1"
select select "spot2"
select select "number:57"
select select "number:73"
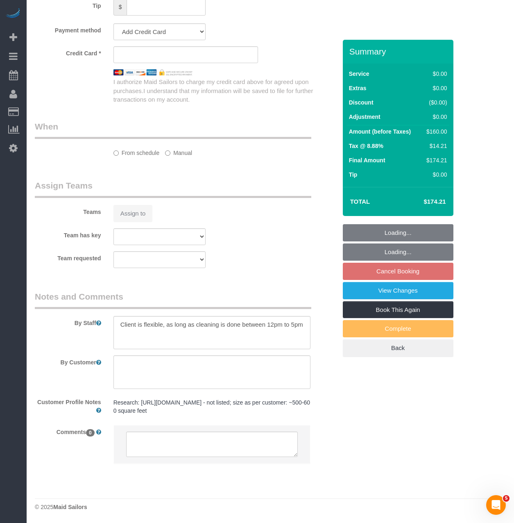
select select "number:15"
select select "number:7"
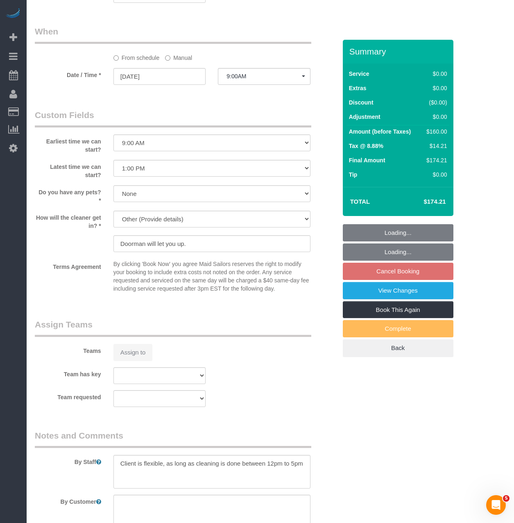
scroll to position [858, 0]
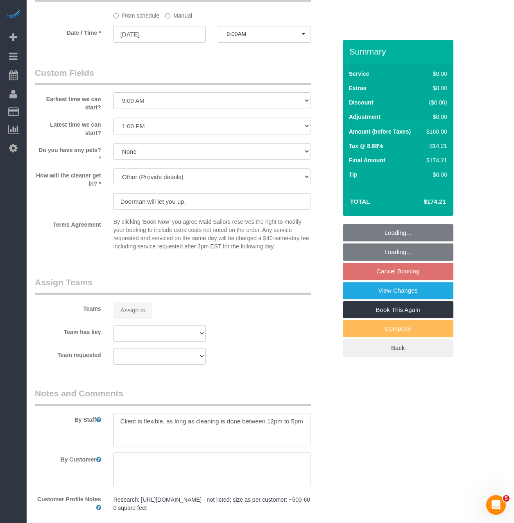
select select "object:1460"
select select "1"
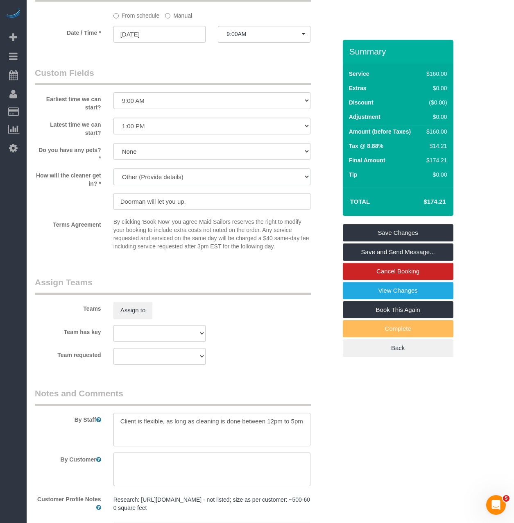
click at [157, 181] on select "We'll let you in. Doorman/Front Desk has the key. Other (Provide details)" at bounding box center [212, 176] width 197 height 17
click at [277, 312] on div "Teams Assign to" at bounding box center [186, 297] width 314 height 43
drag, startPoint x: 122, startPoint y: 421, endPoint x: 464, endPoint y: 446, distance: 343.2
type textarea "The client will be home, the doorman will let you up"
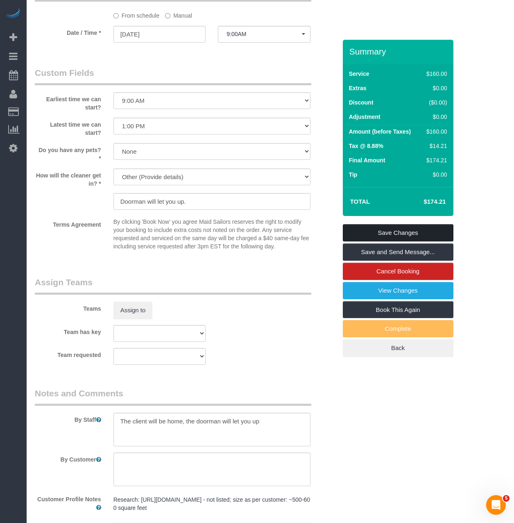
click at [376, 234] on link "Save Changes" at bounding box center [398, 232] width 111 height 17
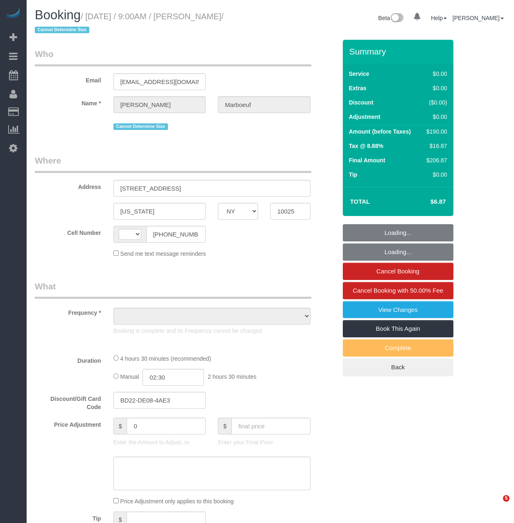
select select "NY"
select select "number:89"
select select "number:70"
select select "number:15"
select select "number:5"
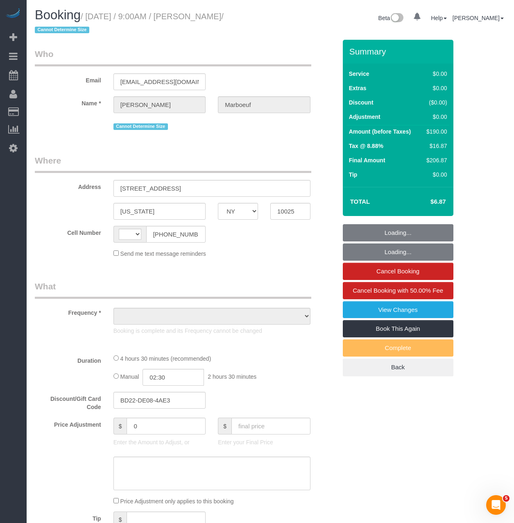
select select "string:stripe-pm_1S3SAO4VGloSiKo7XeVz2pEp"
select select "string:[GEOGRAPHIC_DATA]"
select select "object:936"
select select "2"
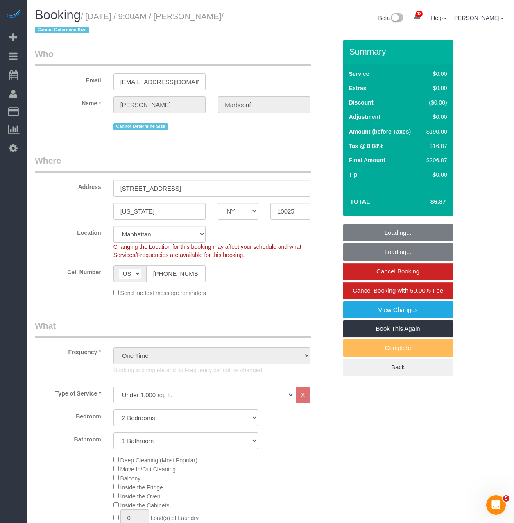
select select "spot1"
select select "object:1475"
select select "2"
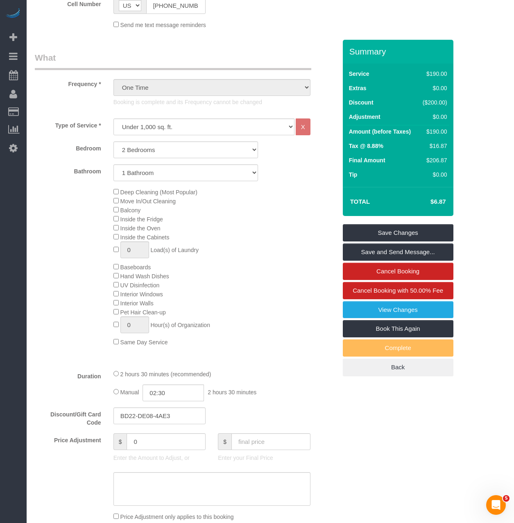
scroll to position [369, 0]
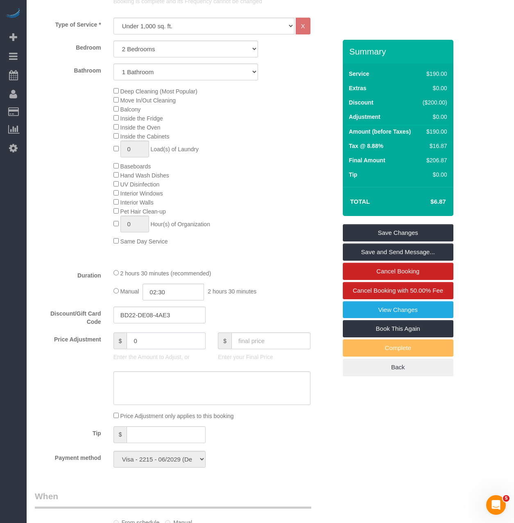
drag, startPoint x: 158, startPoint y: 341, endPoint x: 80, endPoint y: 335, distance: 78.1
click at [79, 336] on div "Price Adjustment $ 0 Enter the Amount to Adjust, or $ Enter your Final Price" at bounding box center [186, 348] width 314 height 33
click at [179, 339] on input "0" at bounding box center [166, 340] width 79 height 17
drag, startPoint x: 137, startPoint y: 341, endPoint x: -23, endPoint y: 322, distance: 161.0
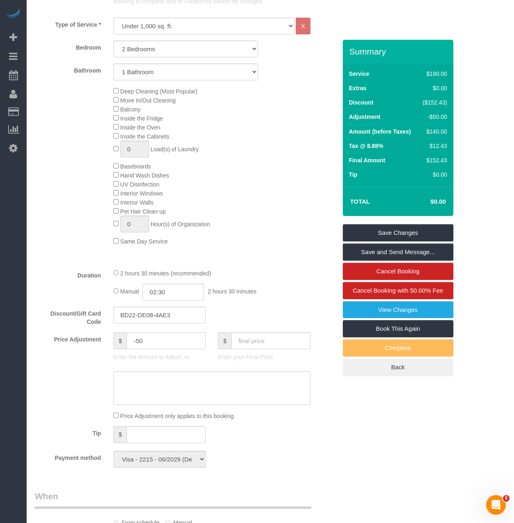
type input "-50"
click at [171, 310] on input "BD22-DE08-4AE3" at bounding box center [160, 315] width 93 height 17
click at [159, 394] on textarea at bounding box center [212, 388] width 197 height 34
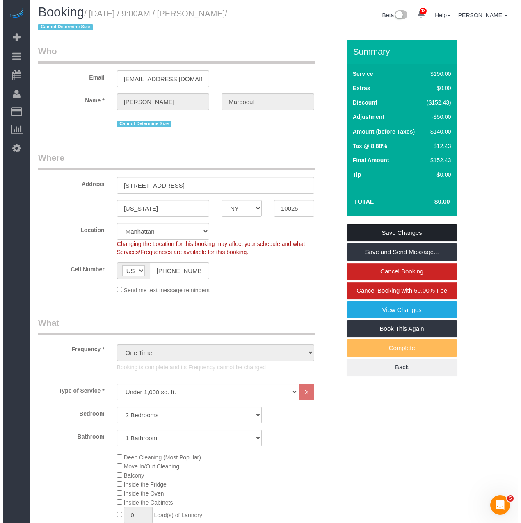
scroll to position [0, 0]
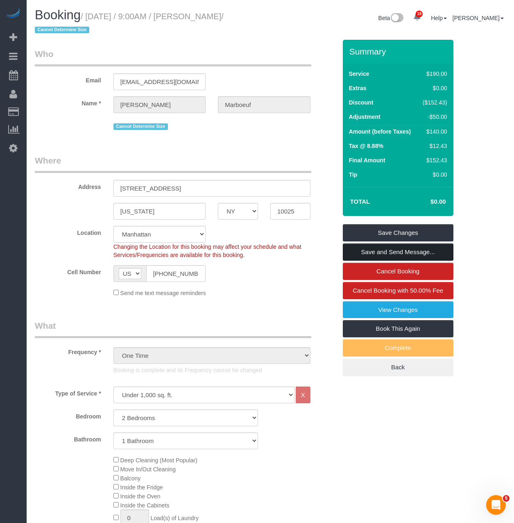
type textarea "Google Review"
click at [422, 251] on link "Save and Send Message..." at bounding box center [398, 252] width 111 height 17
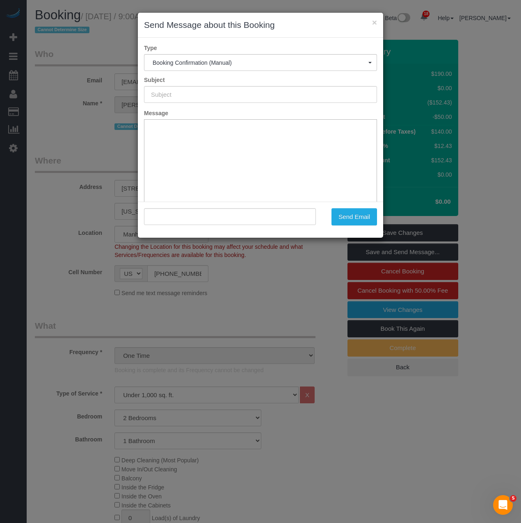
type input "Cleaning Confirmed for 09/13/2025 at 9:00am"
type input ""Pierre Marboeuf" <pierre.marboeuf@gmail.com>"
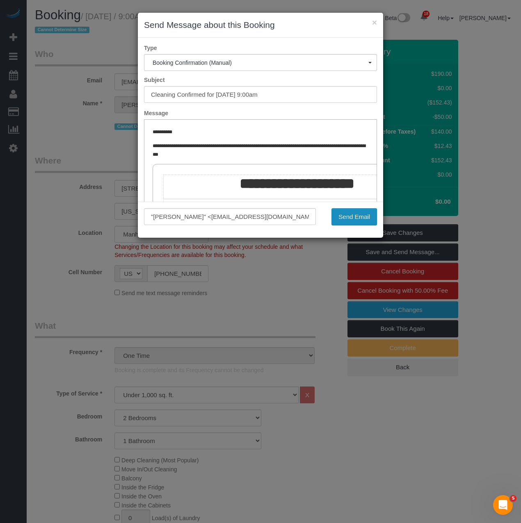
click at [345, 216] on button "Send Email" at bounding box center [354, 216] width 46 height 17
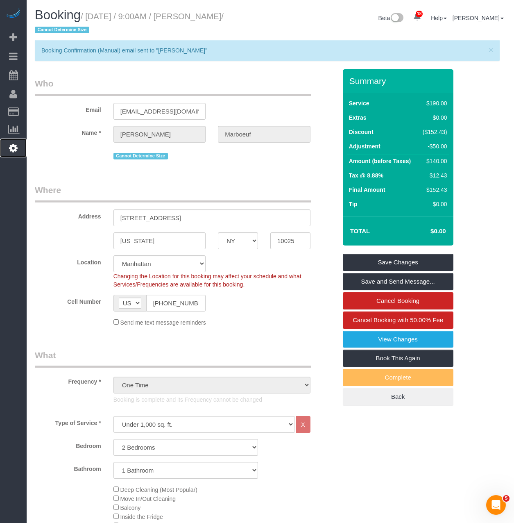
click at [12, 143] on icon at bounding box center [13, 148] width 9 height 10
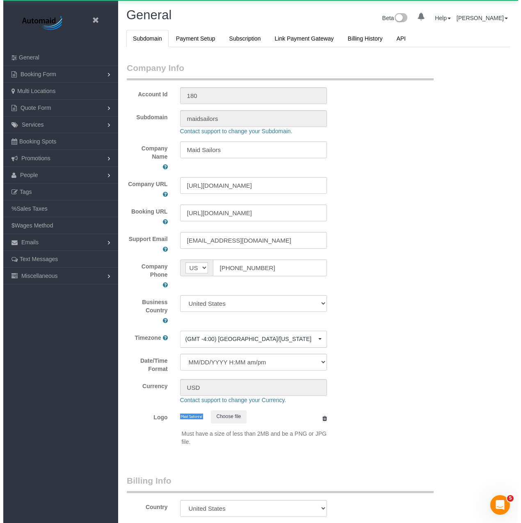
scroll to position [1854, 514]
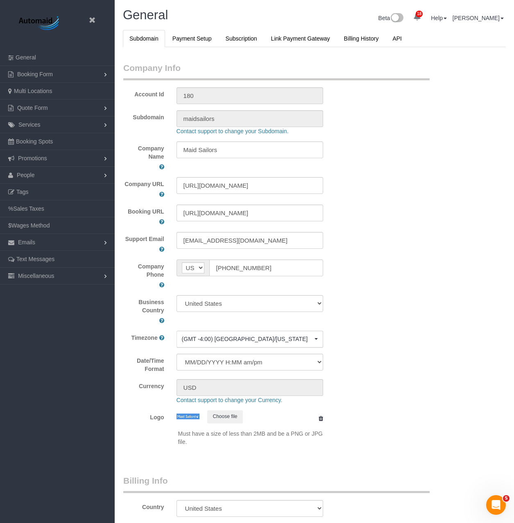
select select "425"
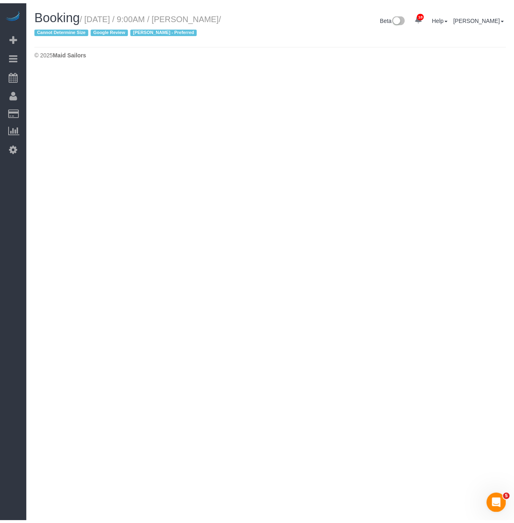
scroll to position [1052, 514]
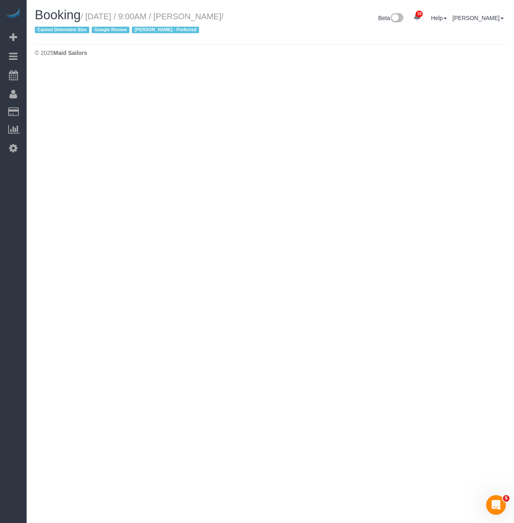
select select "NY"
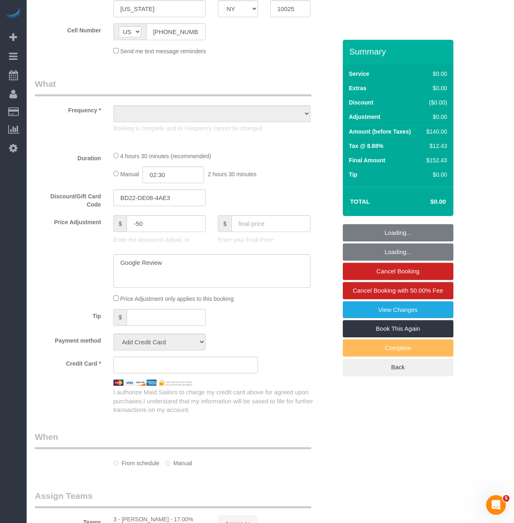
scroll to position [205, 0]
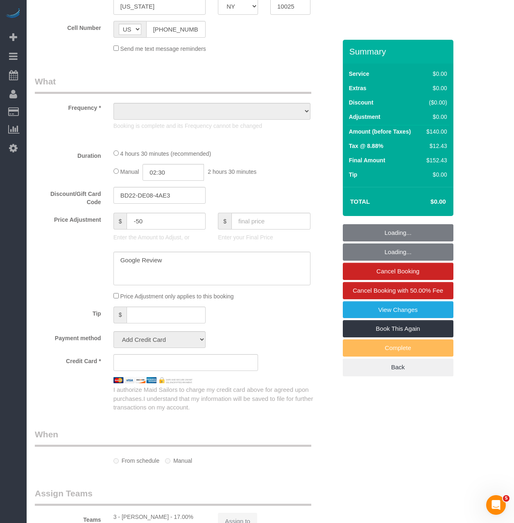
select select "object:3574"
select select "string:stripe-pm_1S3SAO4VGloSiKo7XeVz2pEp"
select select "2"
select select "spot30"
select select "number:89"
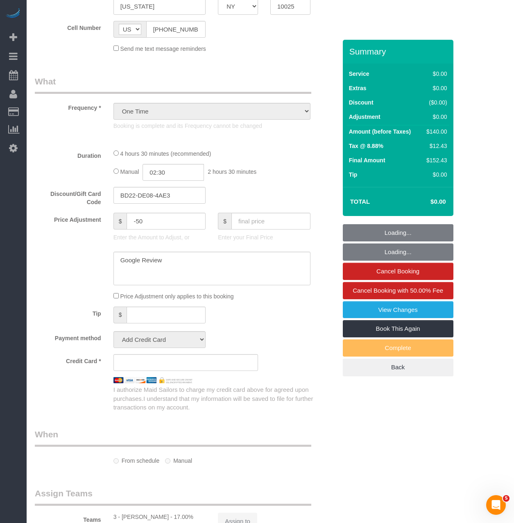
select select "number:70"
select select "number:15"
select select "number:5"
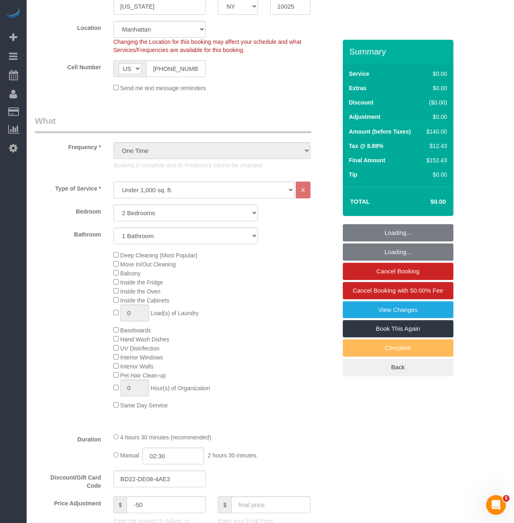
scroll to position [1503, 514]
select select "object:4261"
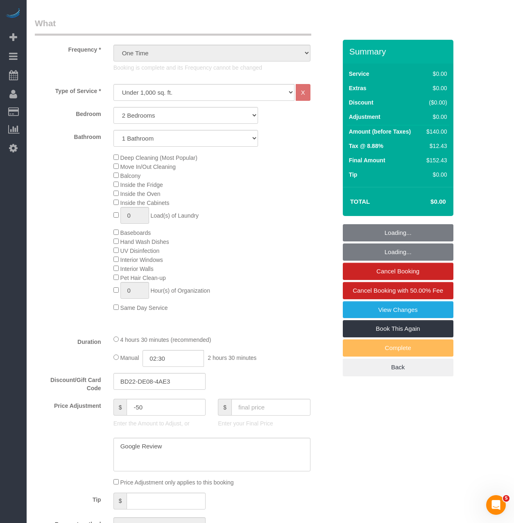
scroll to position [410, 0]
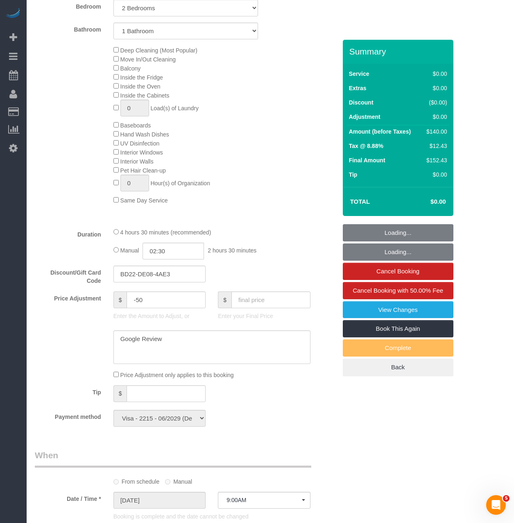
select select "2"
drag, startPoint x: 190, startPoint y: 273, endPoint x: -22, endPoint y: 260, distance: 211.9
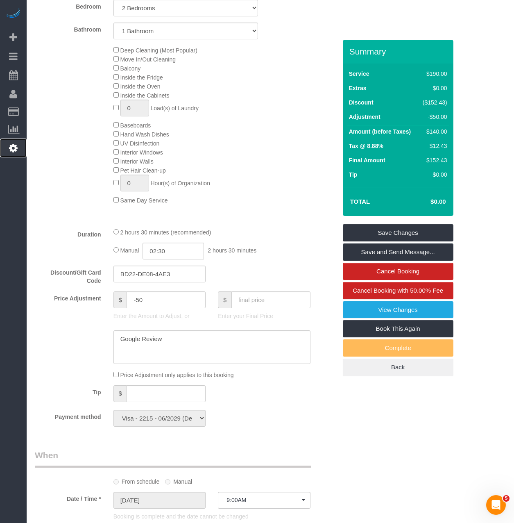
click at [12, 145] on icon at bounding box center [13, 148] width 9 height 10
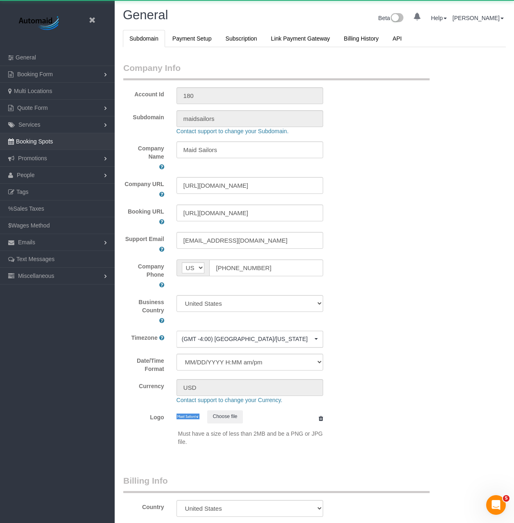
scroll to position [1854, 514]
select select "425"
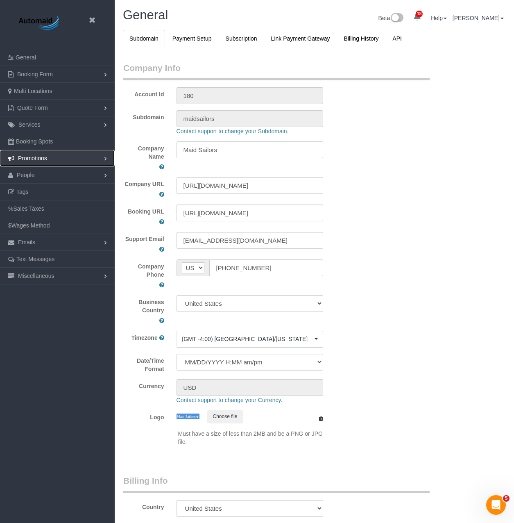
click at [39, 156] on span "Promotions" at bounding box center [32, 158] width 29 height 7
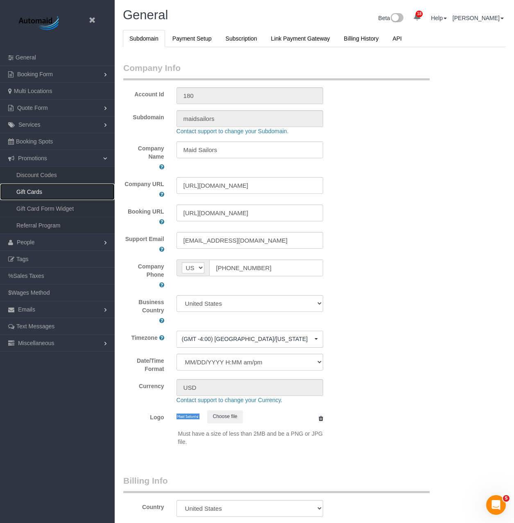
click at [40, 187] on link "Gift Cards" at bounding box center [57, 192] width 115 height 16
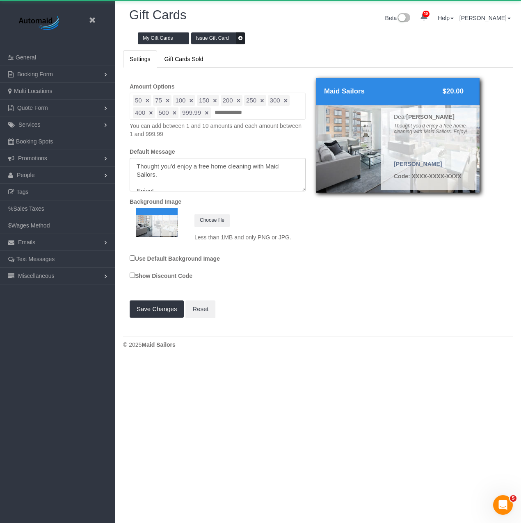
scroll to position [369, 521]
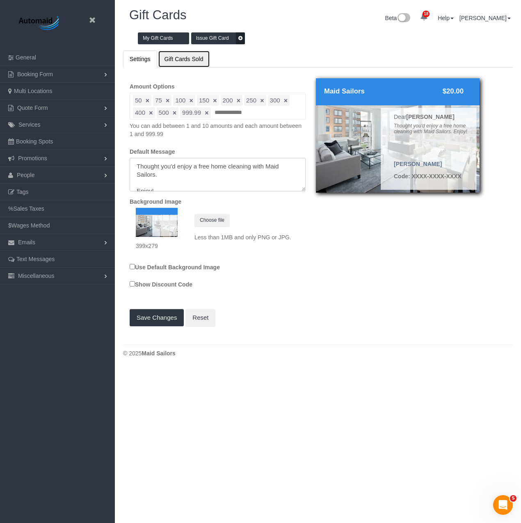
click at [180, 52] on link "Gift Cards Sold" at bounding box center [184, 58] width 52 height 17
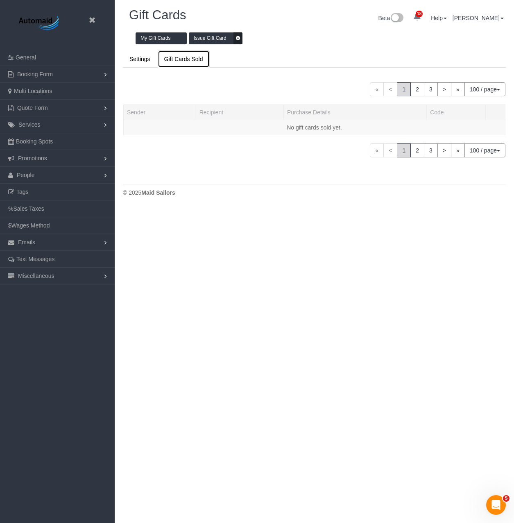
scroll to position [34216, 40479]
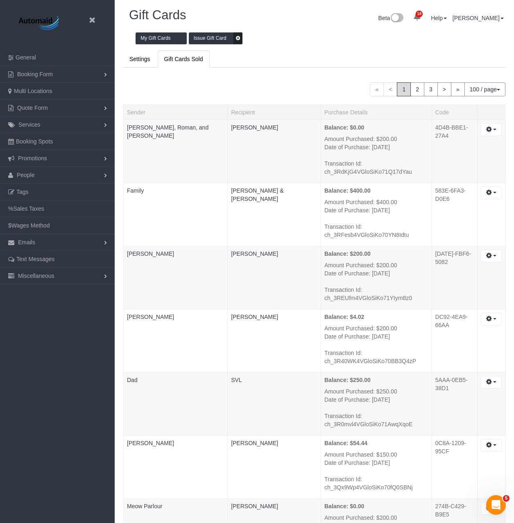
click at [491, 85] on button "100 / page" at bounding box center [485, 89] width 41 height 14
click at [451, 44] on div "Issue Gift Card My Gift Cards" at bounding box center [315, 40] width 396 height 20
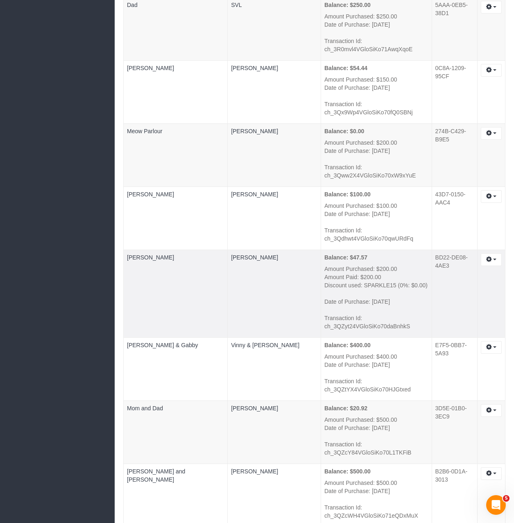
drag, startPoint x: 362, startPoint y: 254, endPoint x: 338, endPoint y: 258, distance: 24.1
click at [338, 258] on p "Balance: $47.57" at bounding box center [377, 257] width 104 height 8
copy b "47.57"
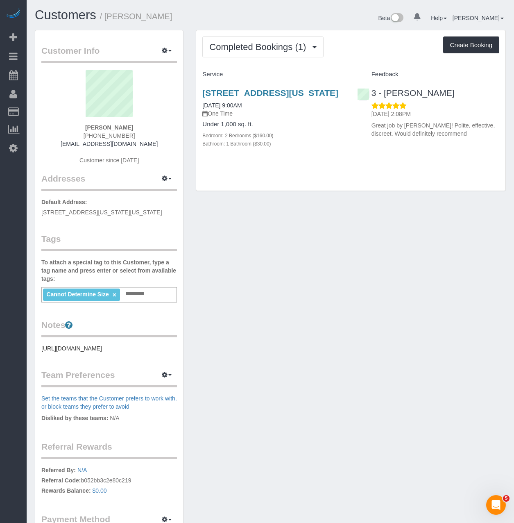
click at [134, 299] on input "text" at bounding box center [137, 294] width 28 height 11
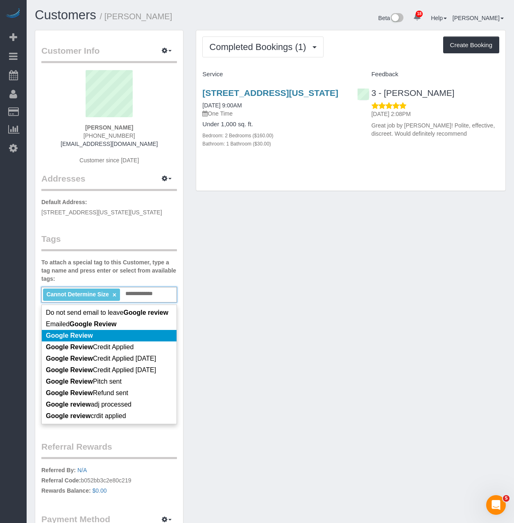
type input "**********"
click at [121, 341] on li "Google Review" at bounding box center [109, 335] width 135 height 11
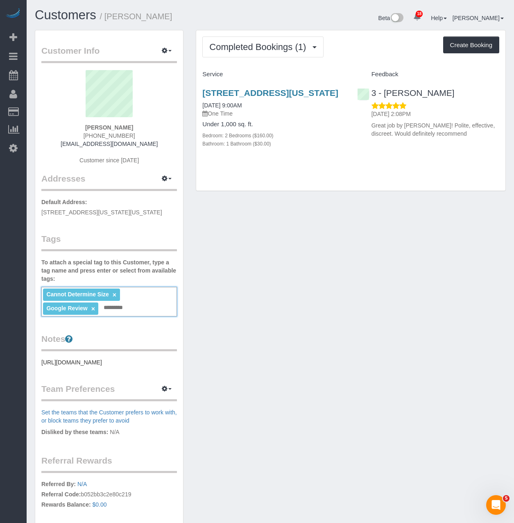
click at [236, 347] on div "Customer Info Edit Contact Info Send Message Email Preferences Special Sales Ta…" at bounding box center [271, 312] width 484 height 565
click at [144, 316] on div "Cannot Determine Size × Google Review × Add a tag" at bounding box center [109, 302] width 136 height 30
type input "*"
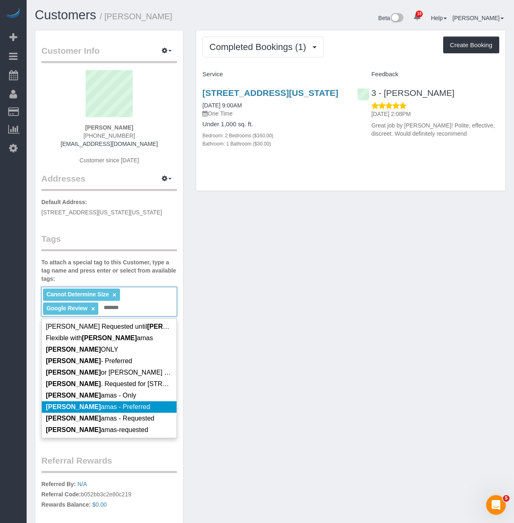
type input "*******"
click at [95, 410] on span "Maria C amas - Preferred" at bounding box center [98, 406] width 104 height 7
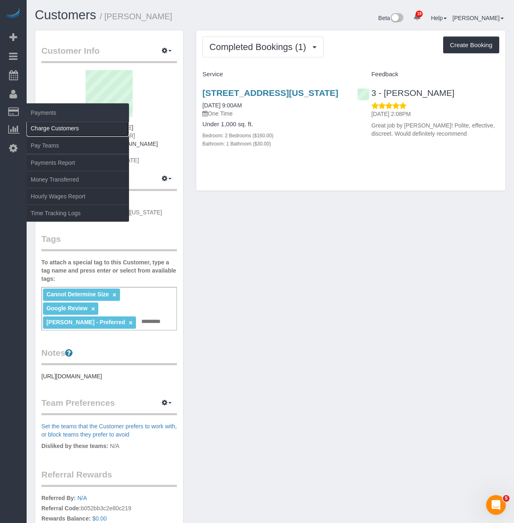
click at [47, 130] on link "Charge Customers" at bounding box center [78, 128] width 102 height 16
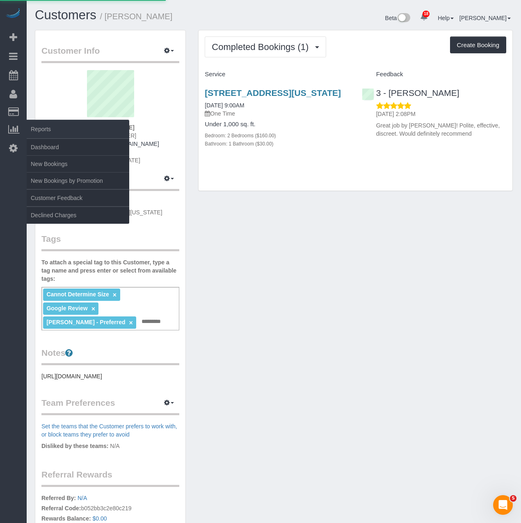
select select
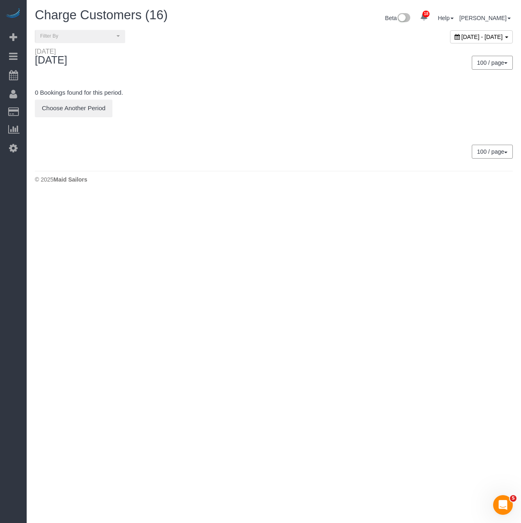
click at [450, 30] on div "September 14, 2025 - September 14, 2025" at bounding box center [481, 36] width 63 height 13
type input "**********"
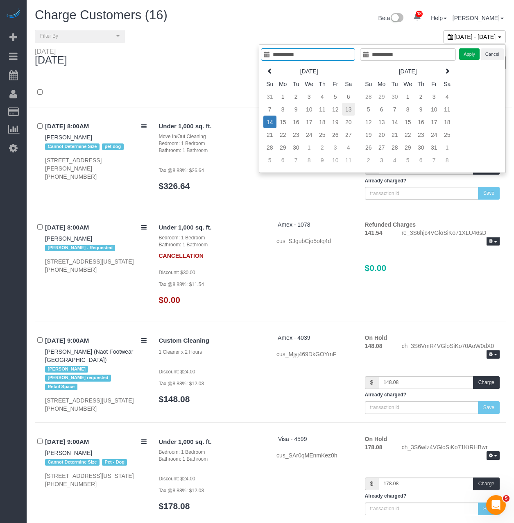
type input "**********"
click at [344, 111] on td "13" at bounding box center [348, 109] width 13 height 13
type input "**********"
click at [344, 111] on td "13" at bounding box center [348, 109] width 13 height 13
type input "**********"
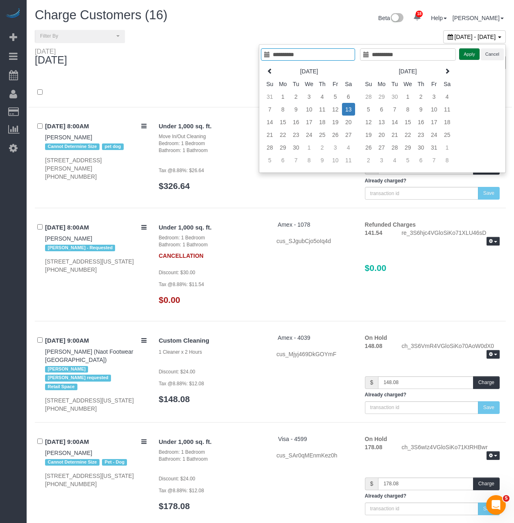
click at [470, 55] on button "Apply" at bounding box center [470, 54] width 20 height 12
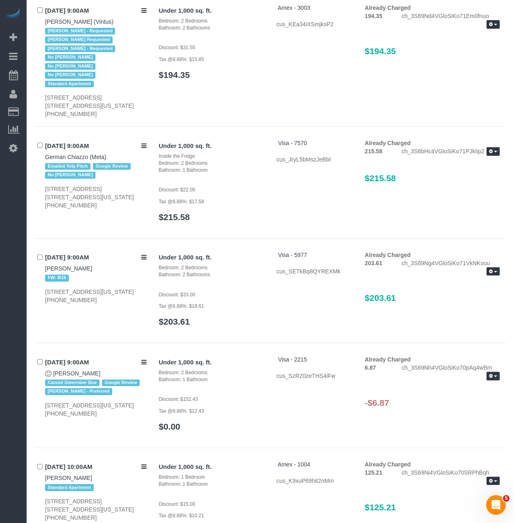
scroll to position [533, 0]
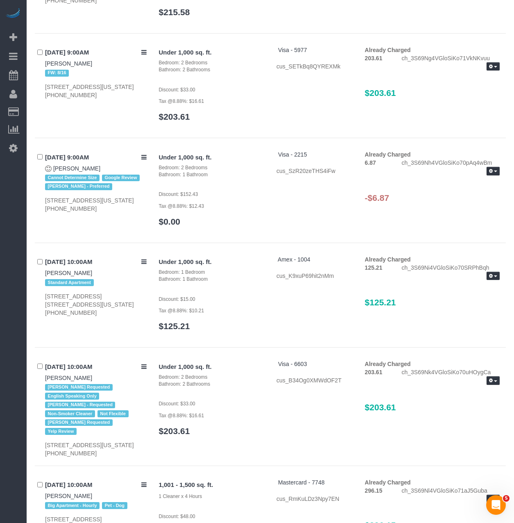
drag, startPoint x: 397, startPoint y: 183, endPoint x: 374, endPoint y: 183, distance: 23.4
click at [374, 183] on div "Already Charged 6.87 ch_3S69Nh4VGloSiKo70pAq4wBm Refund Send Invoice -$6.87" at bounding box center [432, 180] width 147 height 60
copy h3 "6.87"
click at [489, 169] on icon "button" at bounding box center [491, 171] width 4 height 5
click at [458, 180] on link "Refund" at bounding box center [467, 185] width 65 height 11
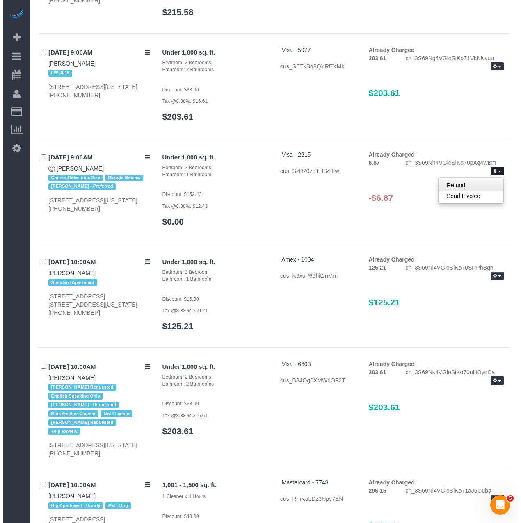
scroll to position [525, 0]
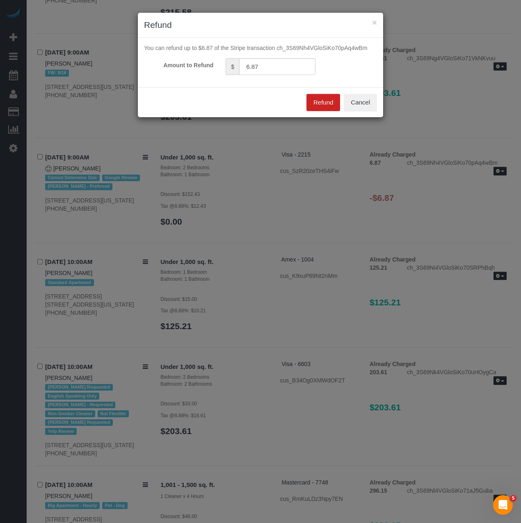
click at [305, 98] on div "Refund Cancel" at bounding box center [260, 102] width 245 height 30
click at [314, 99] on button "Refund" at bounding box center [323, 102] width 34 height 17
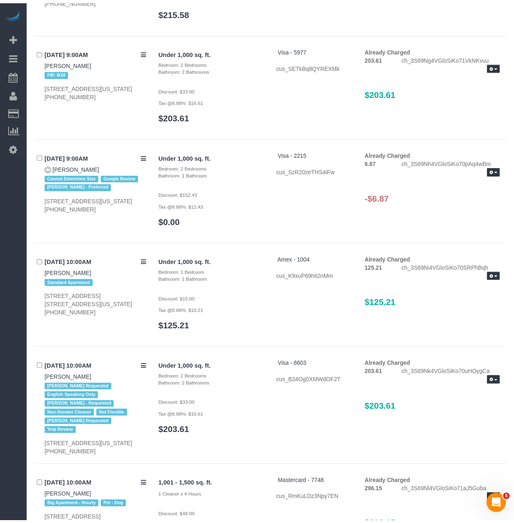
scroll to position [533, 0]
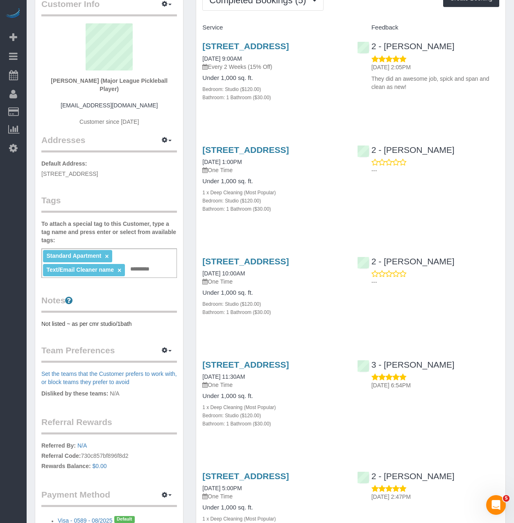
scroll to position [36, 0]
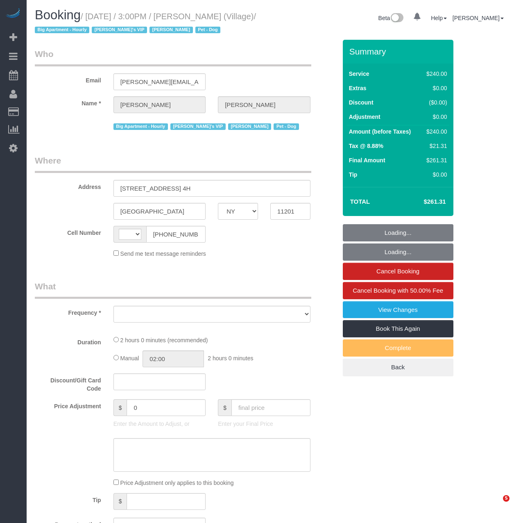
select select "NY"
select select "string:[GEOGRAPHIC_DATA]"
select select "object:694"
select select "spot1"
select select "number:89"
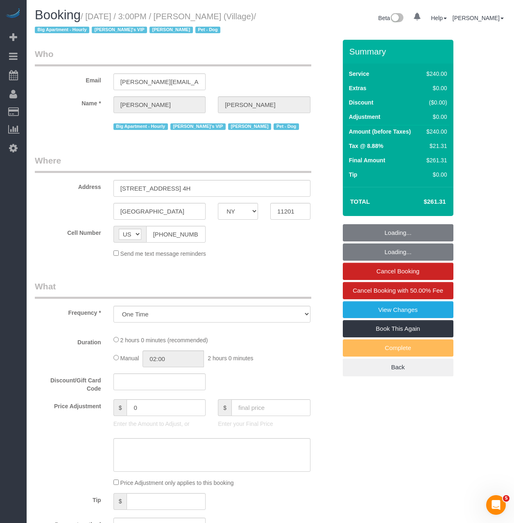
select select "number:90"
select select "number:13"
select select "number:5"
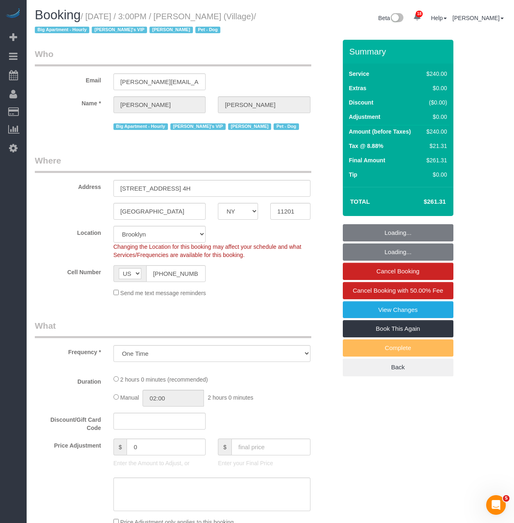
select select "2"
select select "120"
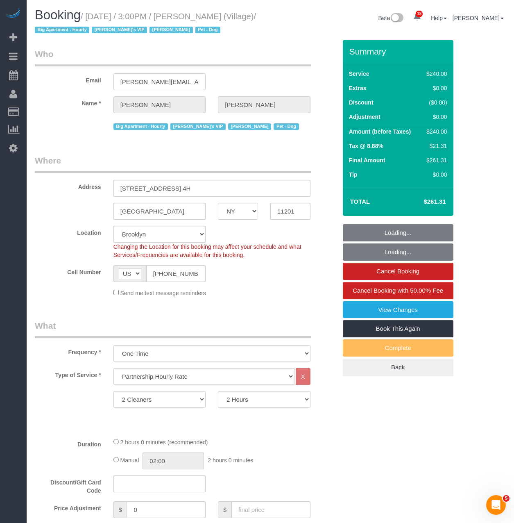
select select
select select "object:1483"
select select "spot53"
select select "string:stripe-pm_1R5sYR4VGloSiKo7kvmyR5qN"
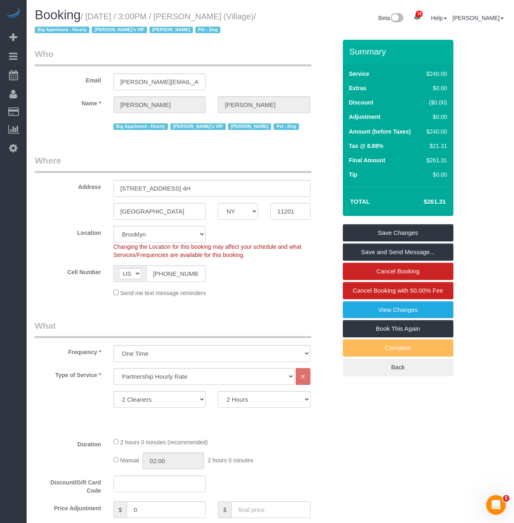
drag, startPoint x: 93, startPoint y: 30, endPoint x: 90, endPoint y: 9, distance: 21.5
click at [90, 9] on h1 "Booking / [DATE] / 3:00PM / [PERSON_NAME] (Village) / Big Apartment - Hourly [P…" at bounding box center [150, 22] width 230 height 28
copy small "[DATE] / 3:00PM / [PERSON_NAME] (Village)"
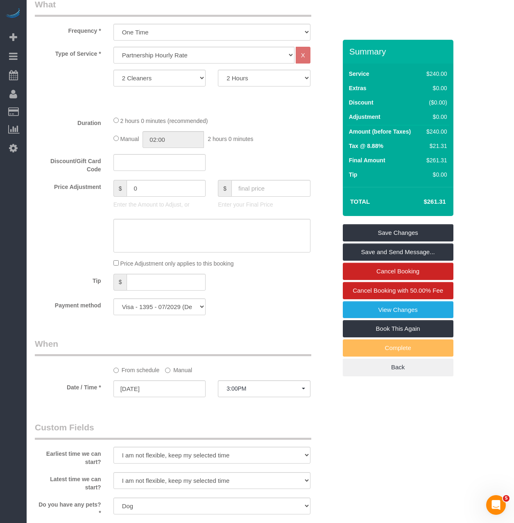
scroll to position [225, 0]
